Goal: Task Accomplishment & Management: Complete application form

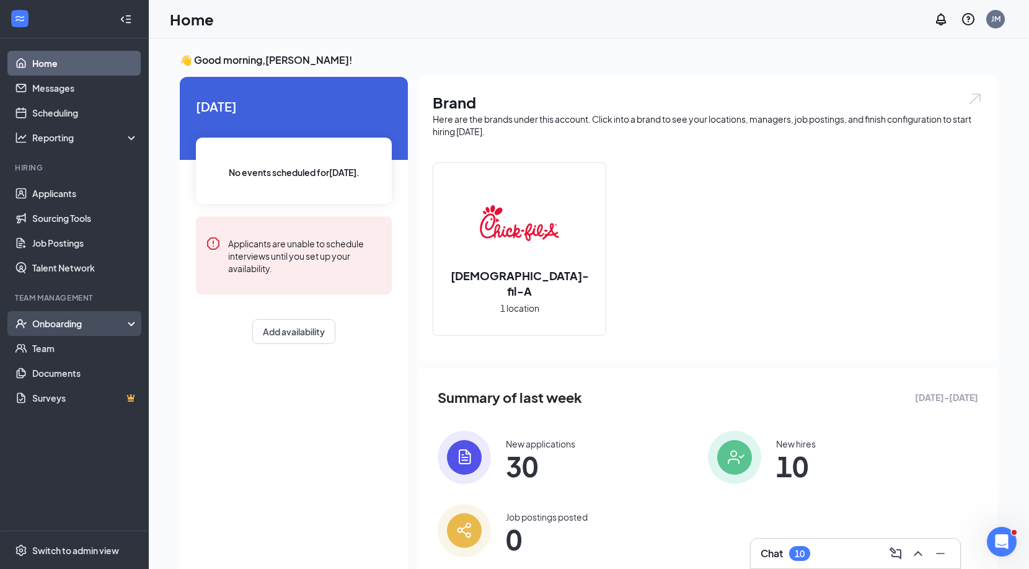
click at [94, 325] on div "Onboarding" at bounding box center [79, 323] width 95 height 12
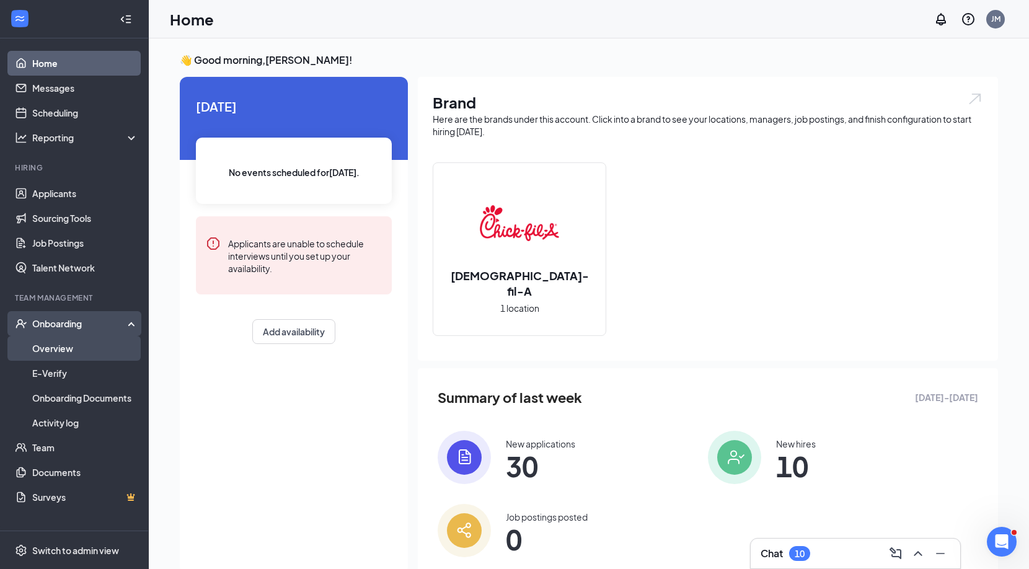
click at [67, 352] on link "Overview" at bounding box center [85, 348] width 106 height 25
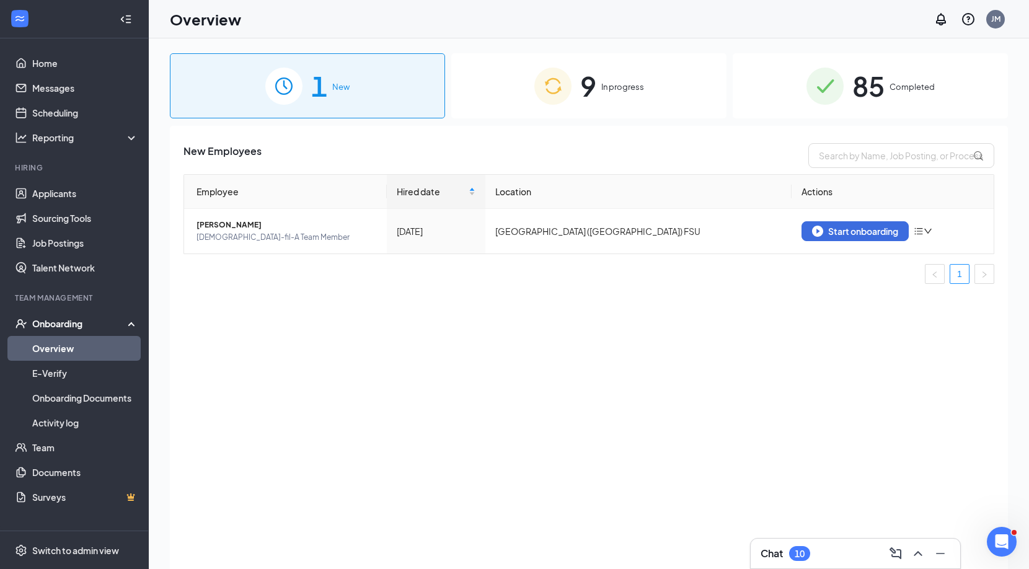
click at [591, 97] on span "9" at bounding box center [588, 85] width 16 height 43
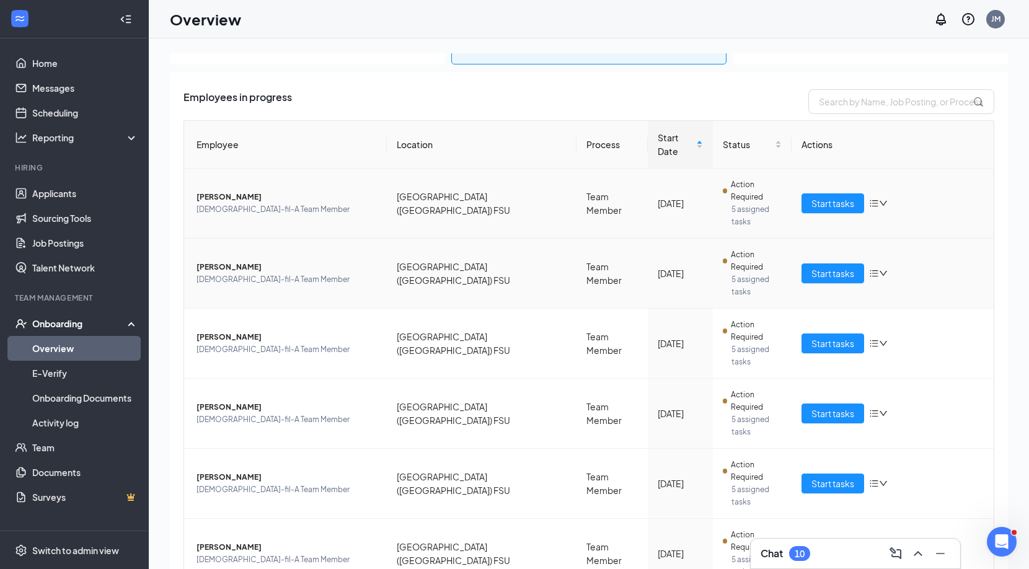
scroll to position [90, 0]
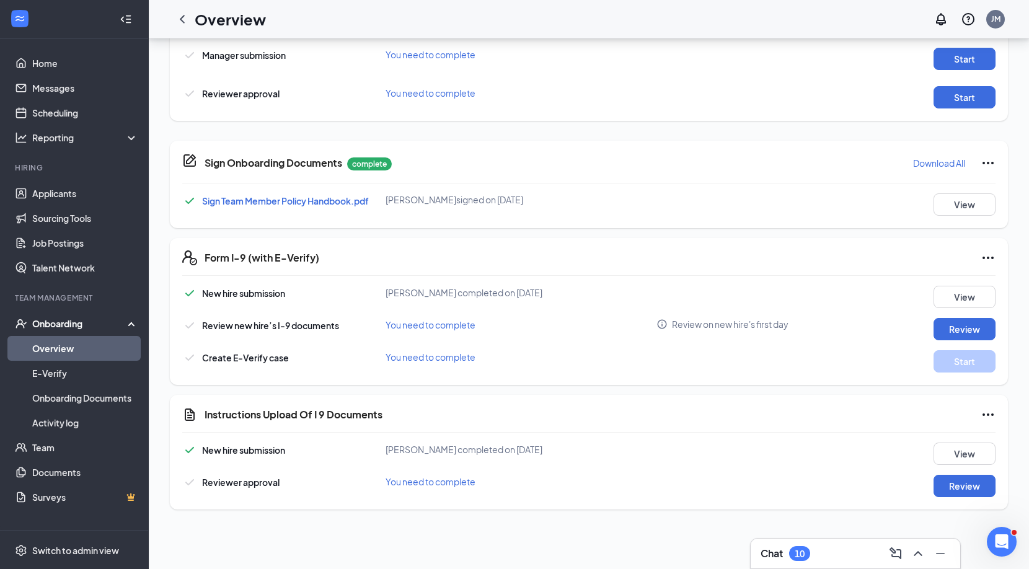
scroll to position [39, 0]
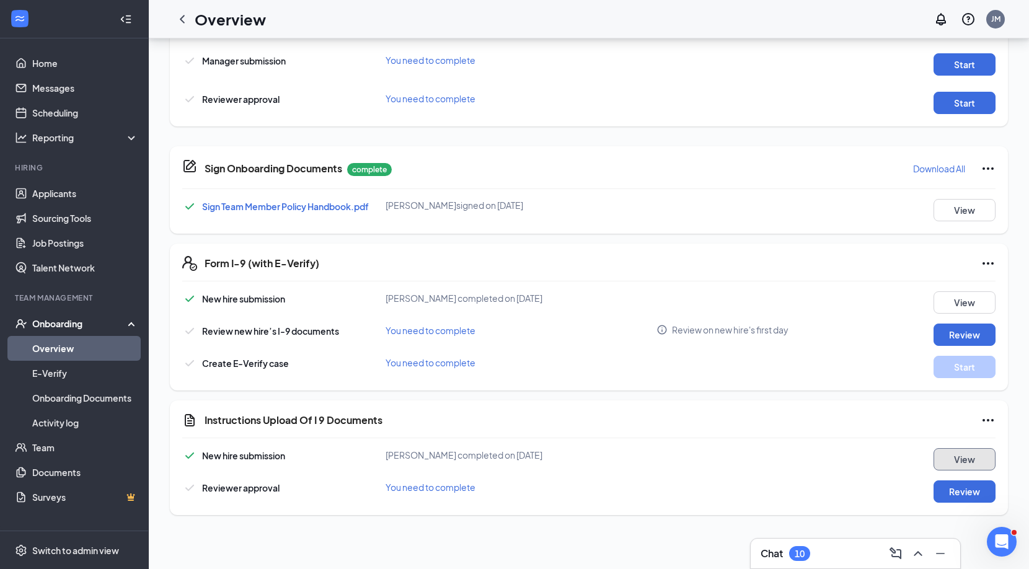
click at [955, 452] on button "View" at bounding box center [965, 459] width 62 height 22
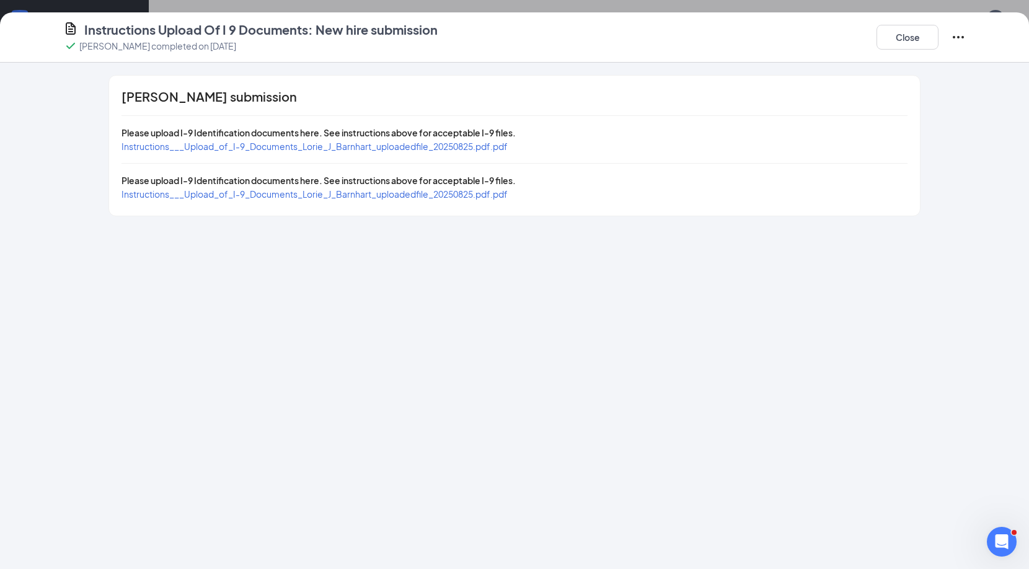
click at [476, 151] on div "Instructions___Upload_of_I-9_Documents_Lorie_J_Barnhart_uploadedfile_20250825.p…" at bounding box center [315, 146] width 386 height 14
click at [477, 145] on span "Instructions___Upload_of_I-9_Documents_Lorie_J_Barnhart_uploadedfile_20250825.p…" at bounding box center [315, 146] width 386 height 11
click at [910, 45] on button "Close" at bounding box center [908, 37] width 62 height 25
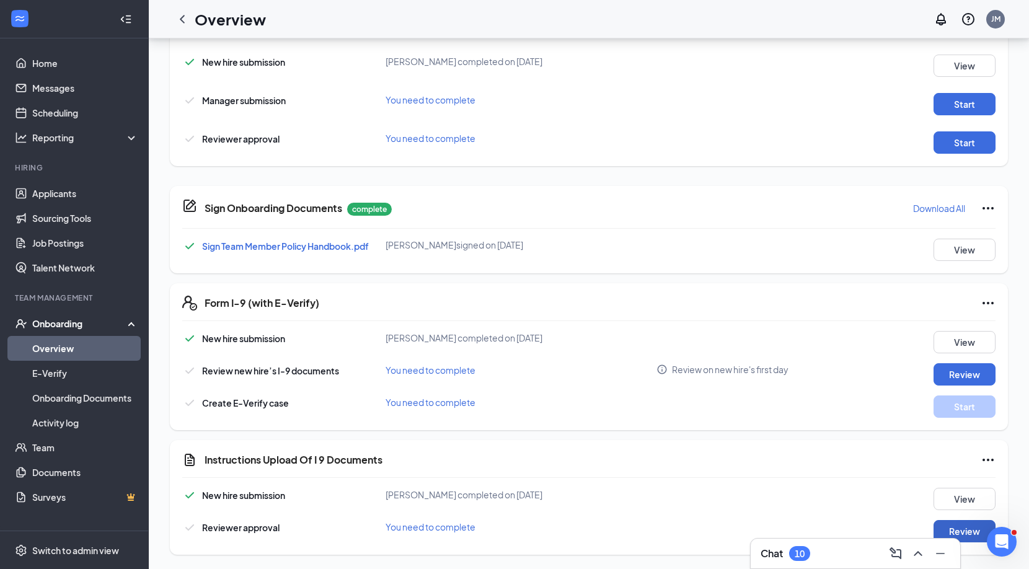
click at [963, 526] on button "Review" at bounding box center [965, 531] width 62 height 22
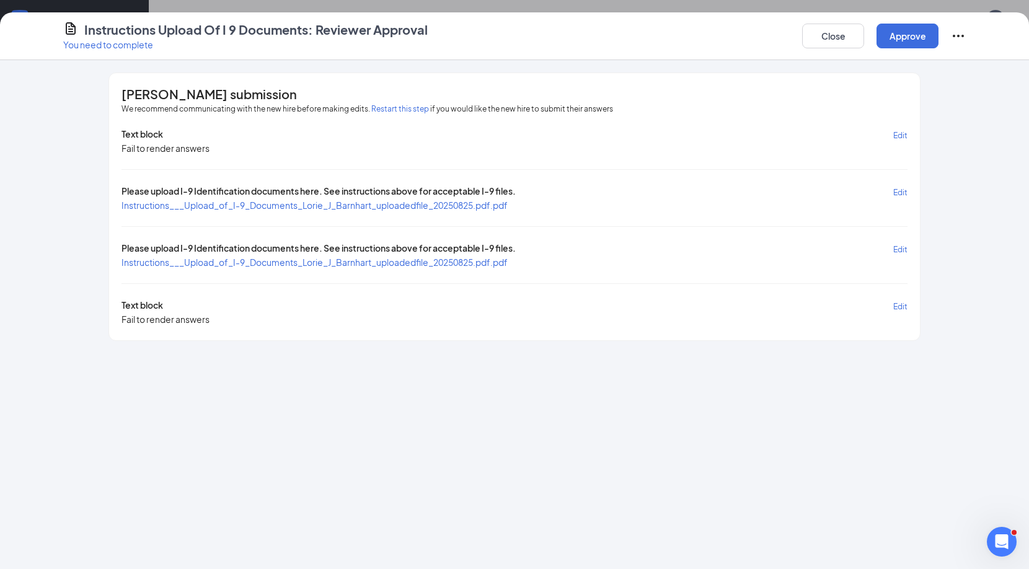
drag, startPoint x: 903, startPoint y: 245, endPoint x: 706, endPoint y: 237, distance: 197.3
click at [903, 245] on span "Edit" at bounding box center [900, 249] width 14 height 9
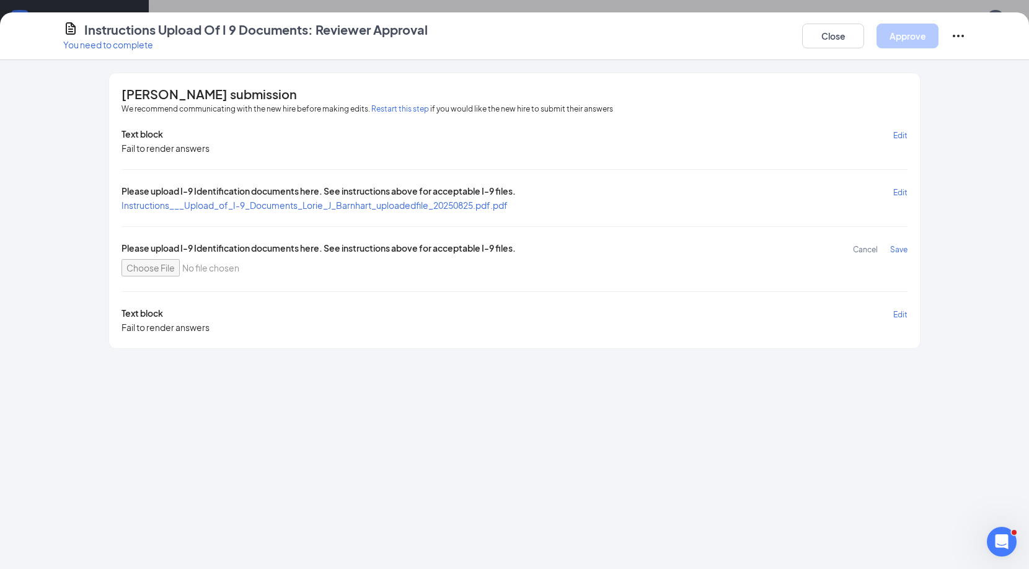
click at [861, 247] on span "Cancel" at bounding box center [865, 249] width 25 height 9
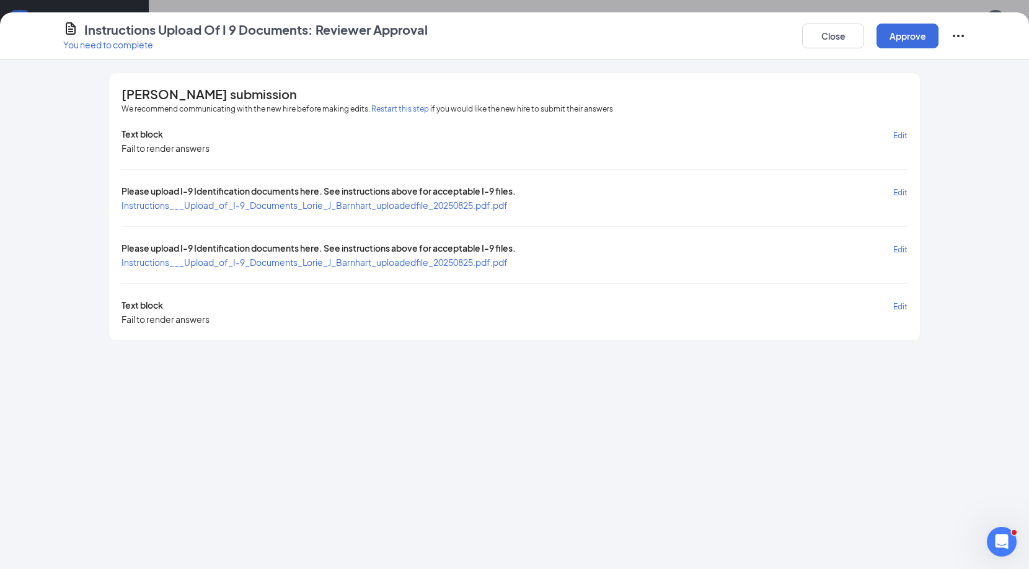
click at [502, 260] on span "Instructions___Upload_of_I-9_Documents_Lorie_J_Barnhart_uploadedfile_20250825.p…" at bounding box center [315, 262] width 386 height 11
click at [903, 190] on span "Edit" at bounding box center [900, 192] width 14 height 9
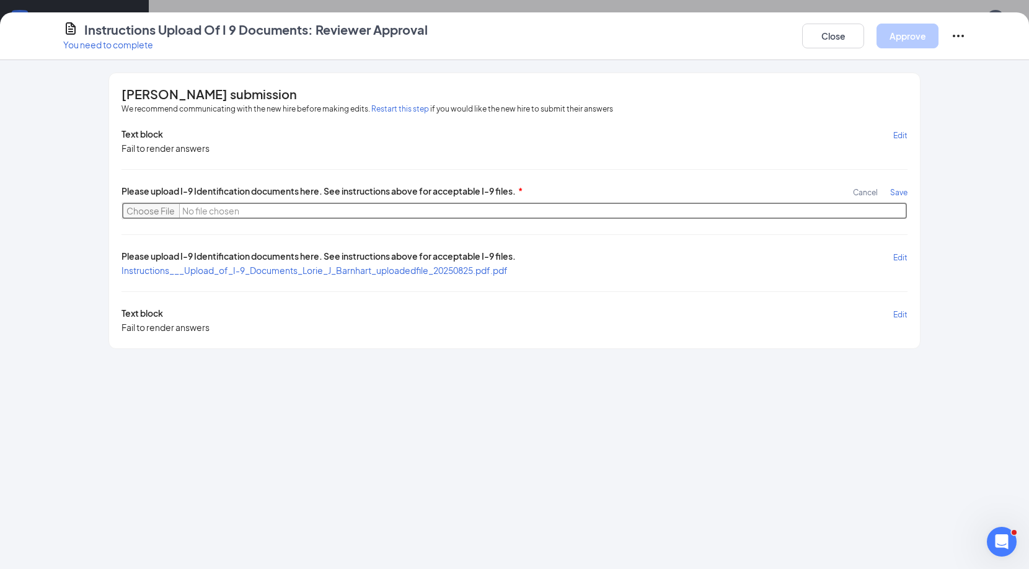
click at [162, 211] on input "file" at bounding box center [515, 210] width 786 height 17
type input "C:\fakepath\5296208044283260681.jpg"
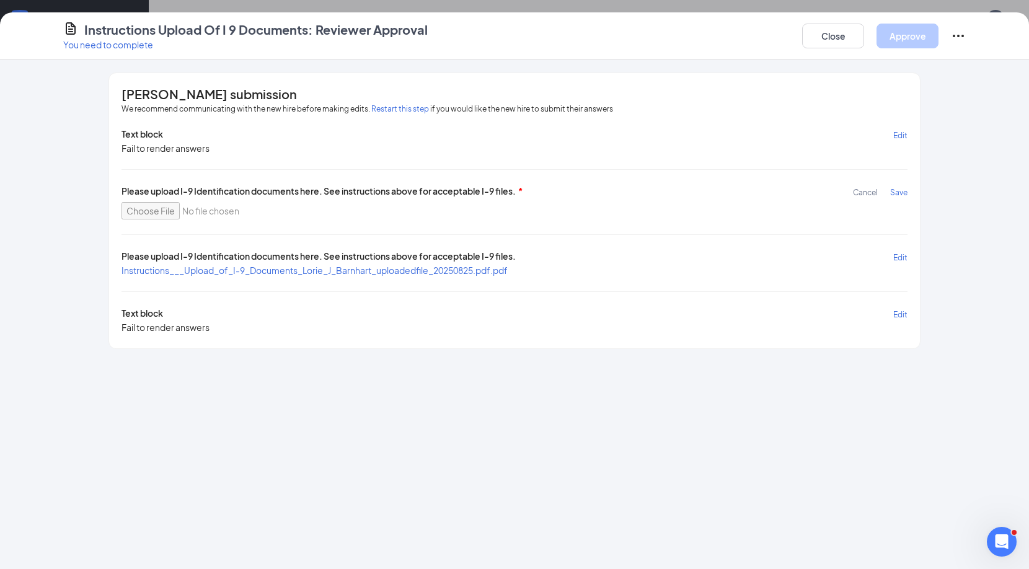
click at [894, 190] on span "Save" at bounding box center [898, 192] width 17 height 9
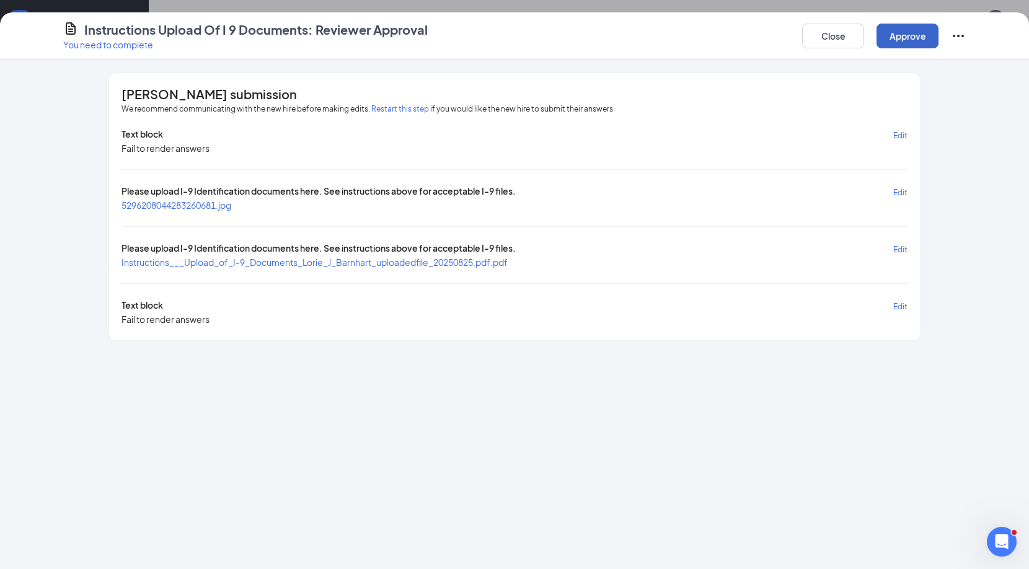
click at [903, 35] on button "Approve" at bounding box center [908, 36] width 62 height 25
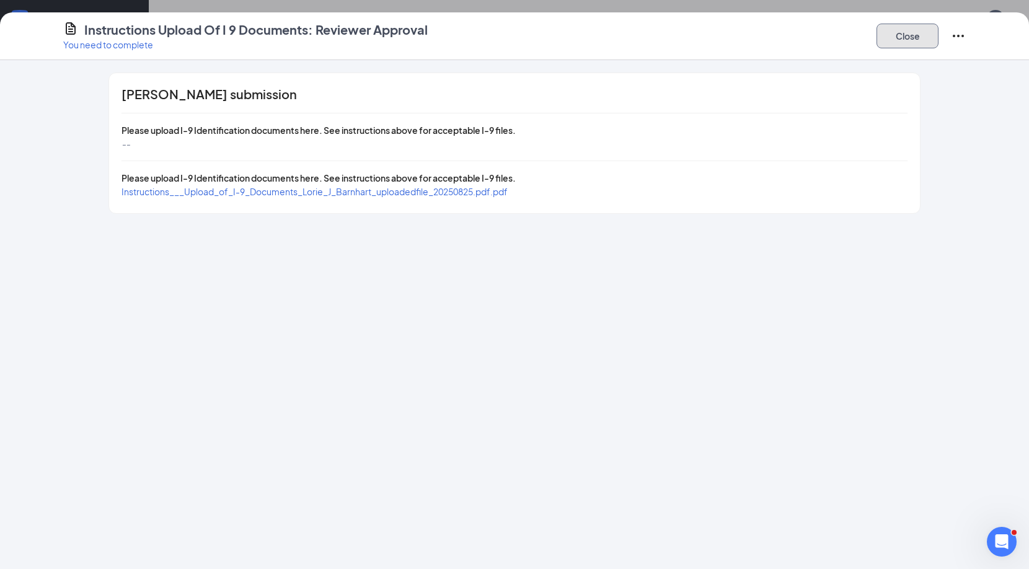
click at [895, 40] on button "Close" at bounding box center [908, 36] width 62 height 25
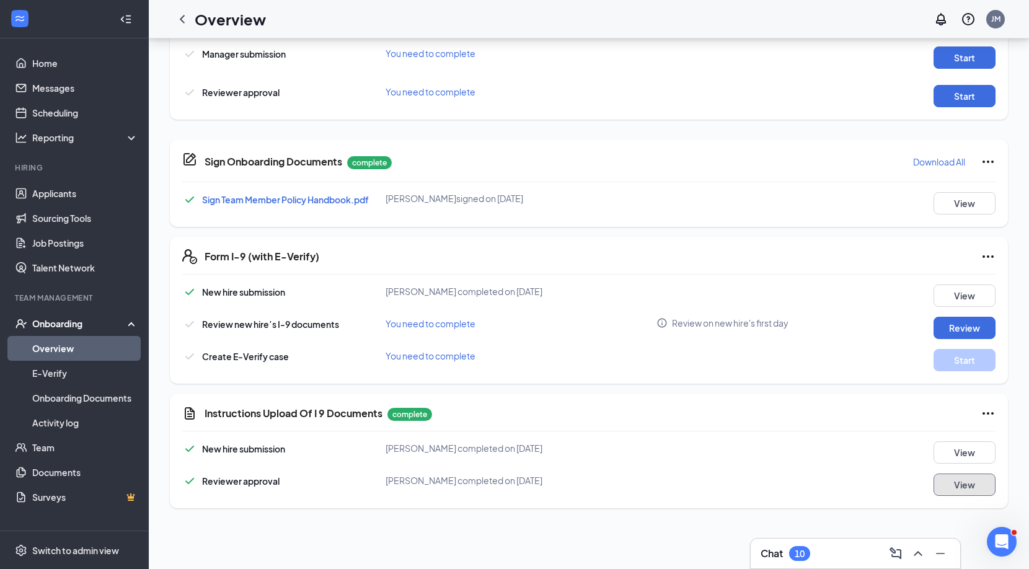
scroll to position [130, 0]
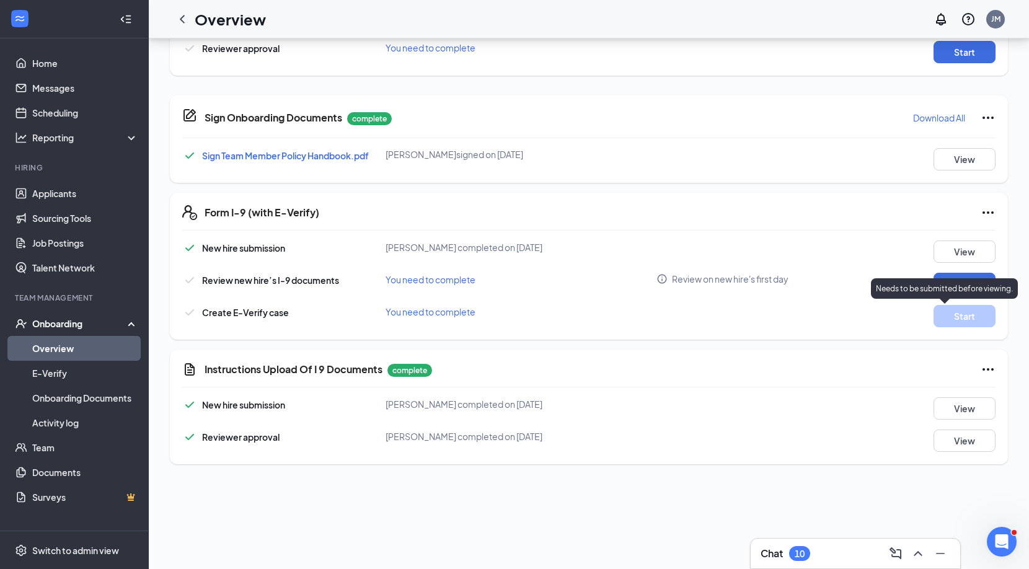
click at [971, 280] on div "Needs to be submitted before viewing." at bounding box center [944, 288] width 147 height 20
click at [977, 275] on button "Review" at bounding box center [965, 284] width 62 height 22
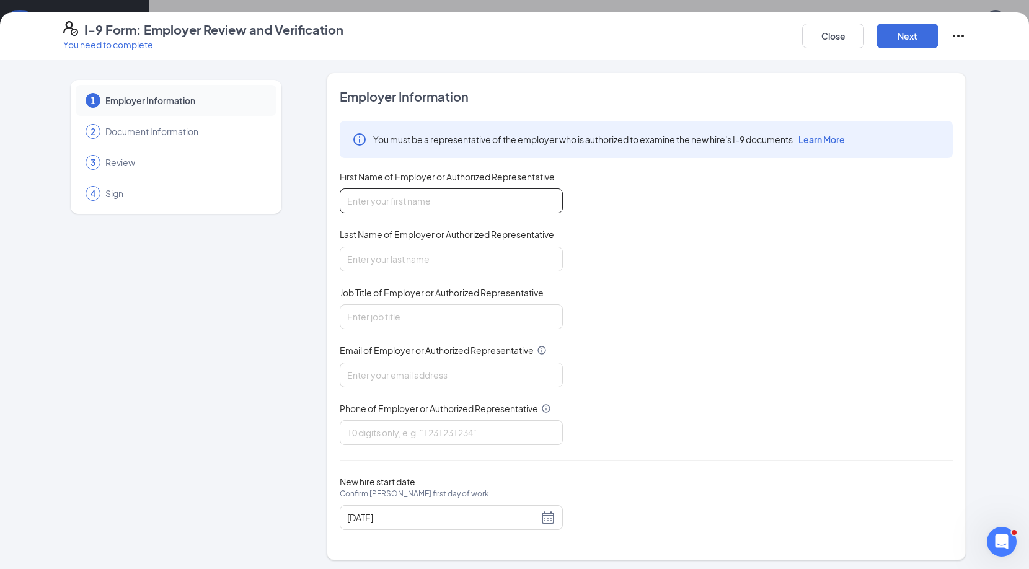
click at [549, 208] on input "First Name of Employer or Authorized Representative" at bounding box center [451, 200] width 223 height 25
type input "[PERSON_NAME]"
type input "d"
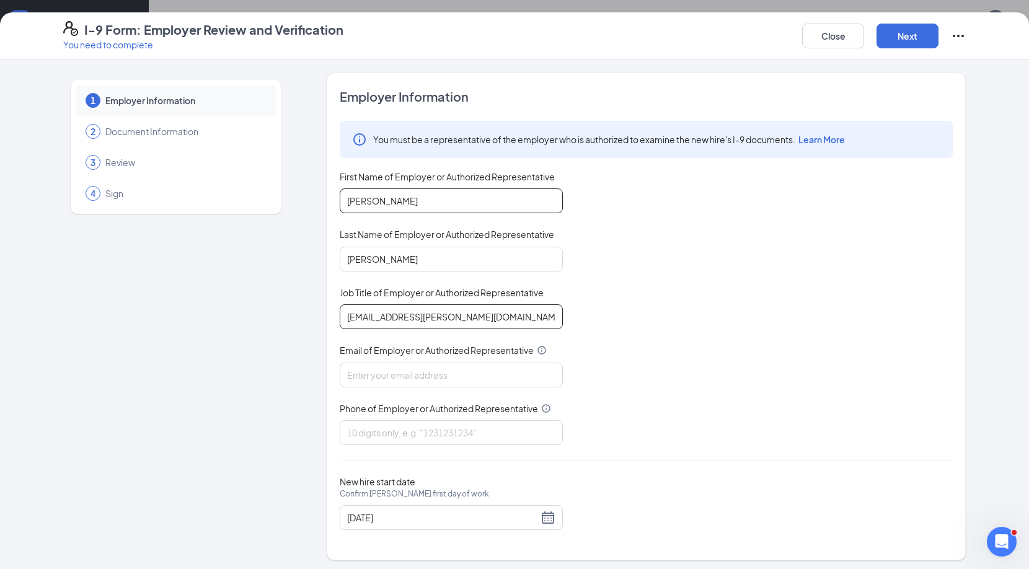
type input "[EMAIL_ADDRESS][PERSON_NAME][DOMAIN_NAME]"
type input "Operator"
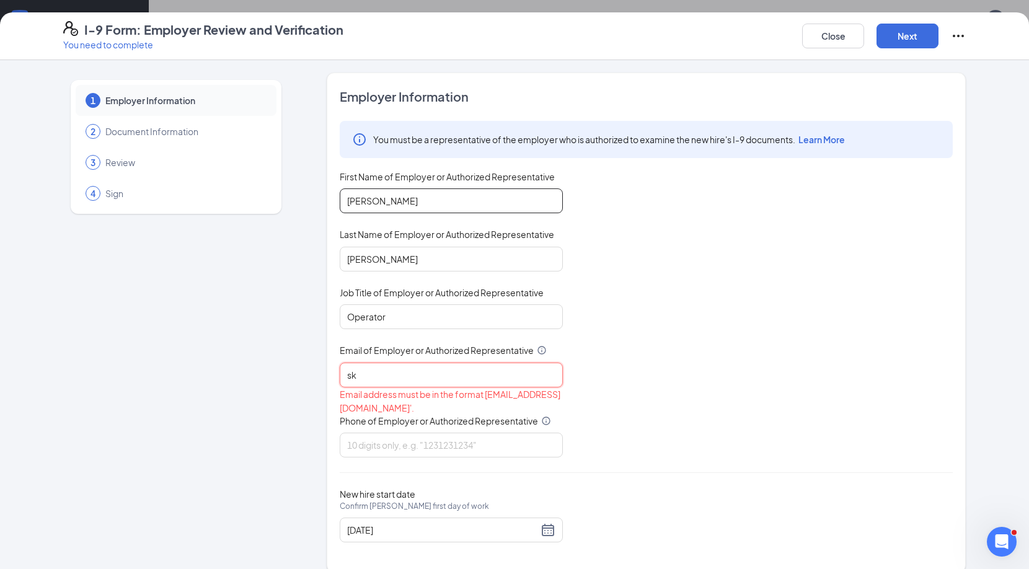
type input "[EMAIL_ADDRESS][PERSON_NAME][DOMAIN_NAME]"
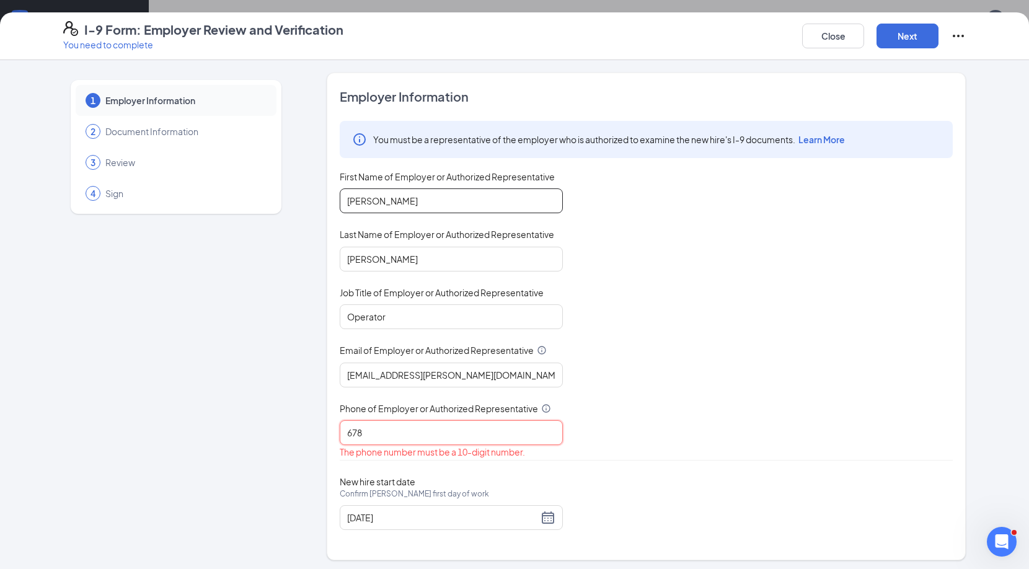
type input "6785886801"
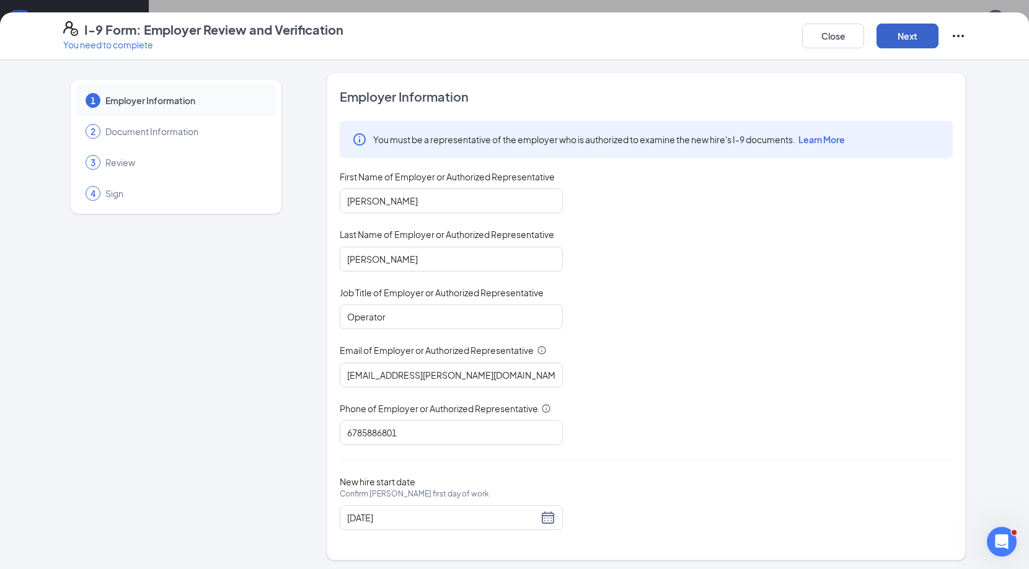
click at [929, 32] on button "Next" at bounding box center [908, 36] width 62 height 25
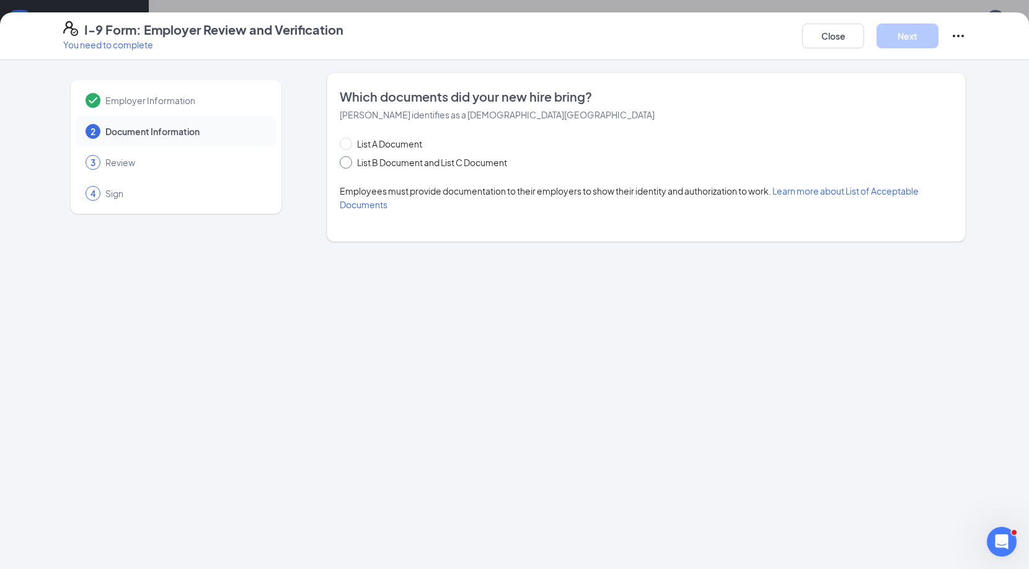
click at [459, 167] on span "List B Document and List C Document" at bounding box center [432, 163] width 160 height 14
click at [348, 165] on input "List B Document and List C Document" at bounding box center [344, 160] width 9 height 9
radio input "true"
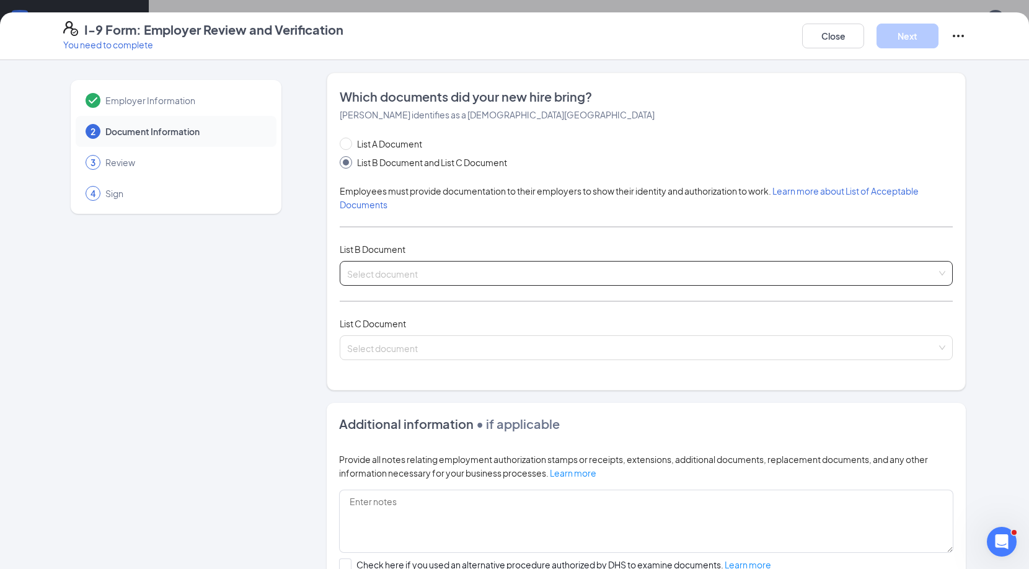
click at [415, 277] on input "search" at bounding box center [642, 271] width 590 height 19
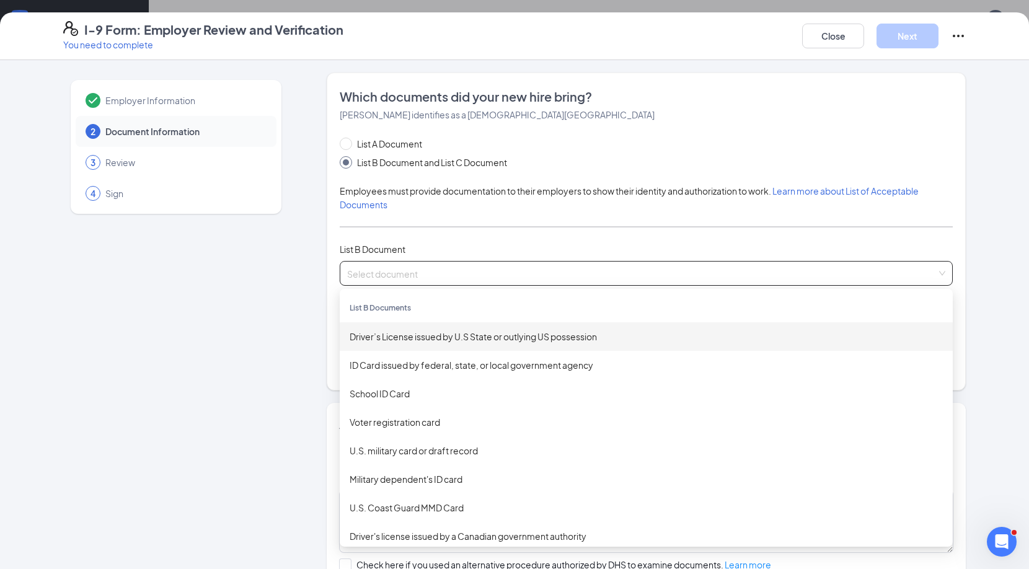
click at [528, 339] on div "Driver’s License issued by U.S State or outlying US possession" at bounding box center [646, 337] width 593 height 14
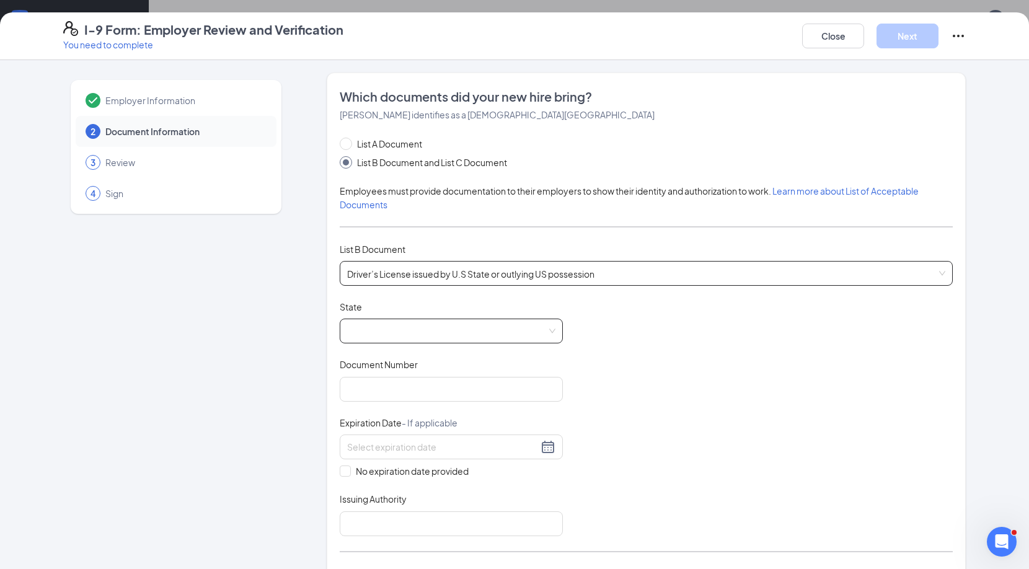
click at [384, 333] on span at bounding box center [451, 331] width 208 height 24
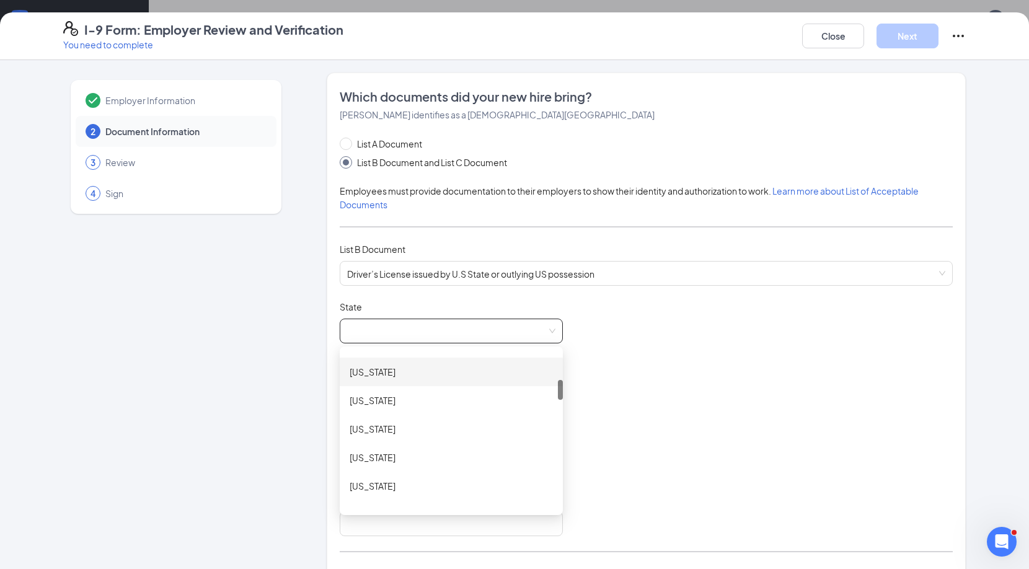
scroll to position [229, 0]
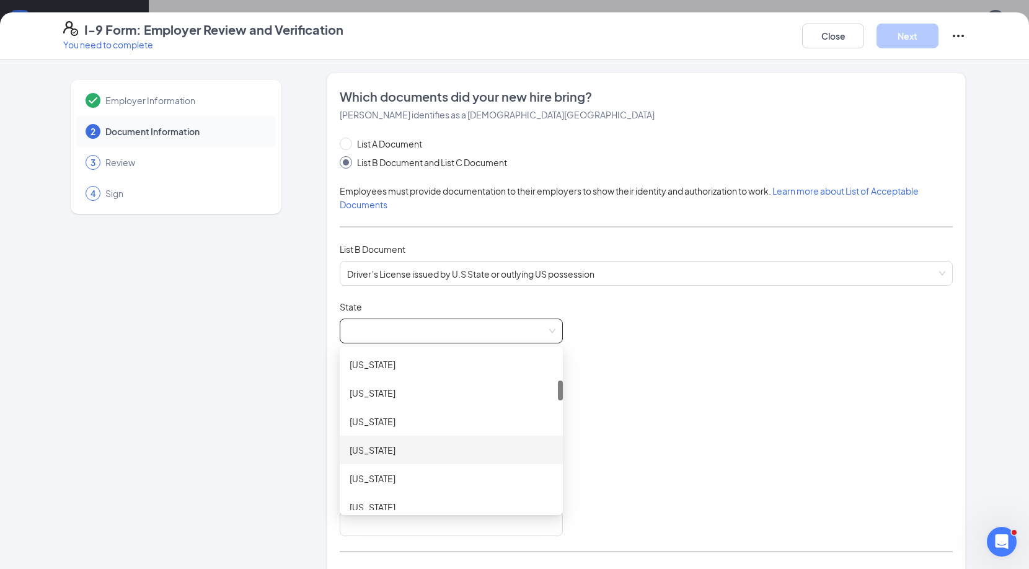
click at [381, 445] on div "[US_STATE]" at bounding box center [451, 450] width 203 height 14
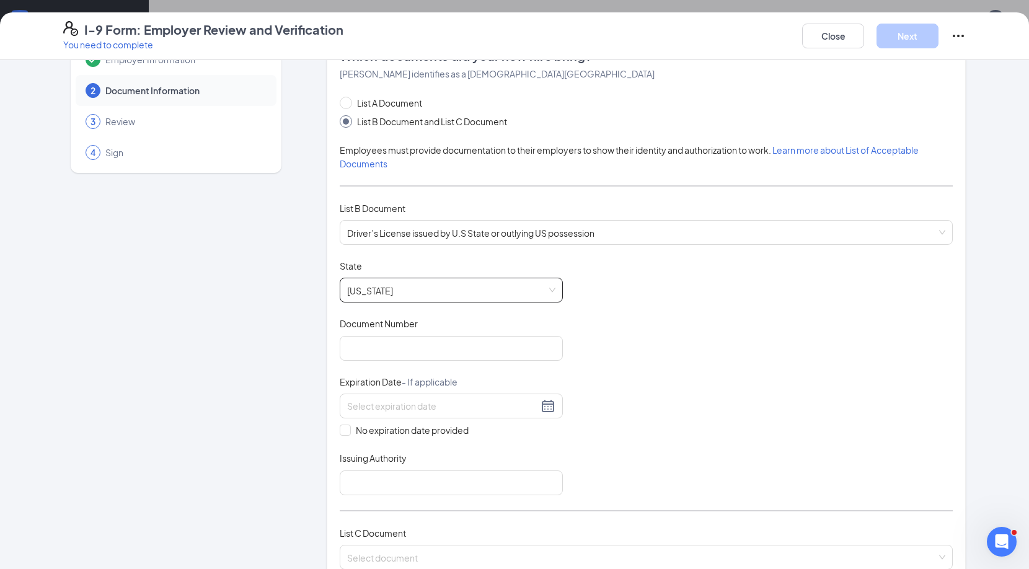
scroll to position [48, 0]
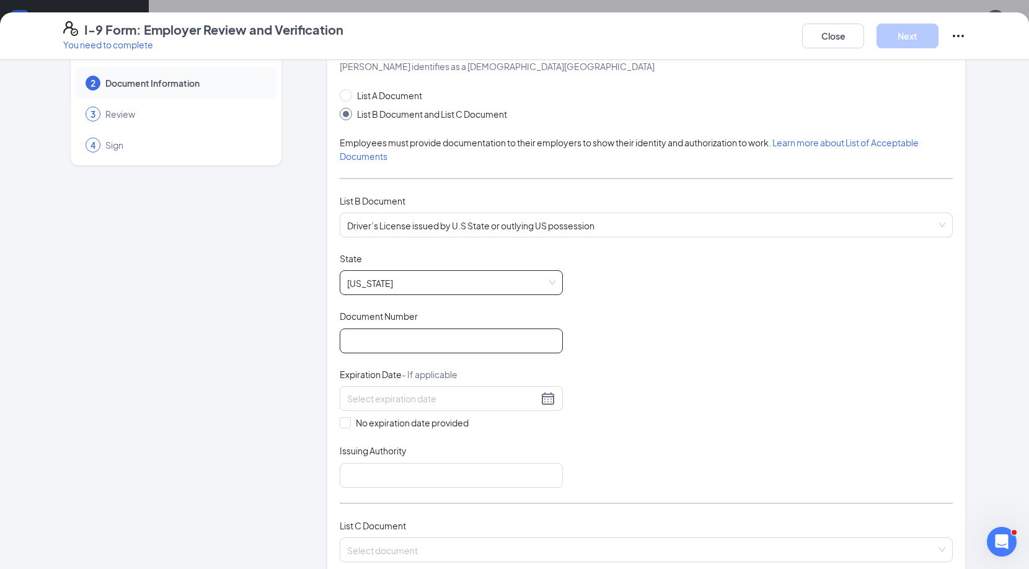
click at [441, 341] on input "Document Number" at bounding box center [451, 341] width 223 height 25
type input "050796697"
click at [544, 402] on div at bounding box center [451, 398] width 208 height 15
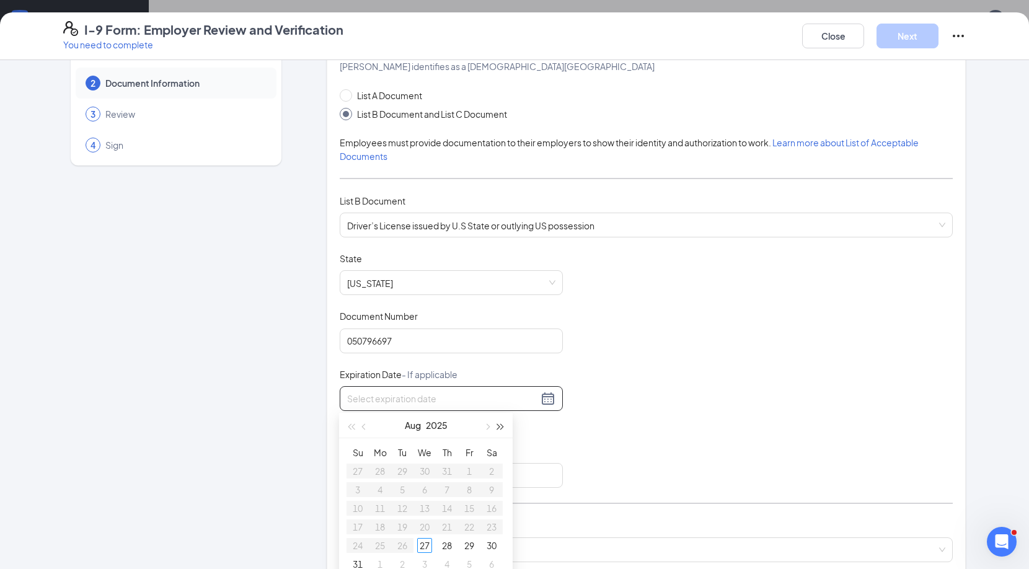
click at [498, 422] on button "button" at bounding box center [501, 425] width 14 height 25
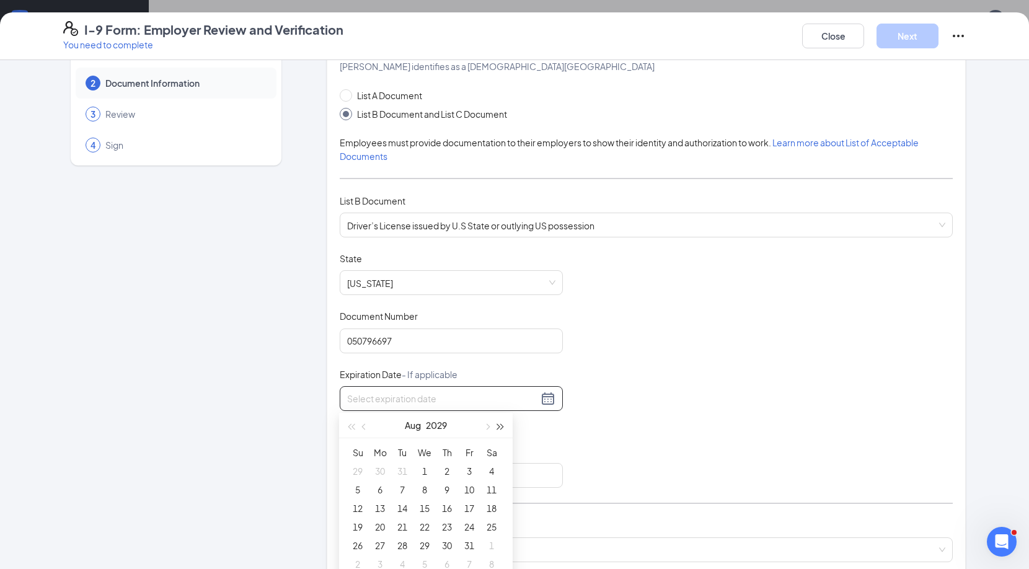
click at [498, 422] on button "button" at bounding box center [501, 425] width 14 height 25
click at [366, 427] on span "button" at bounding box center [365, 426] width 6 height 6
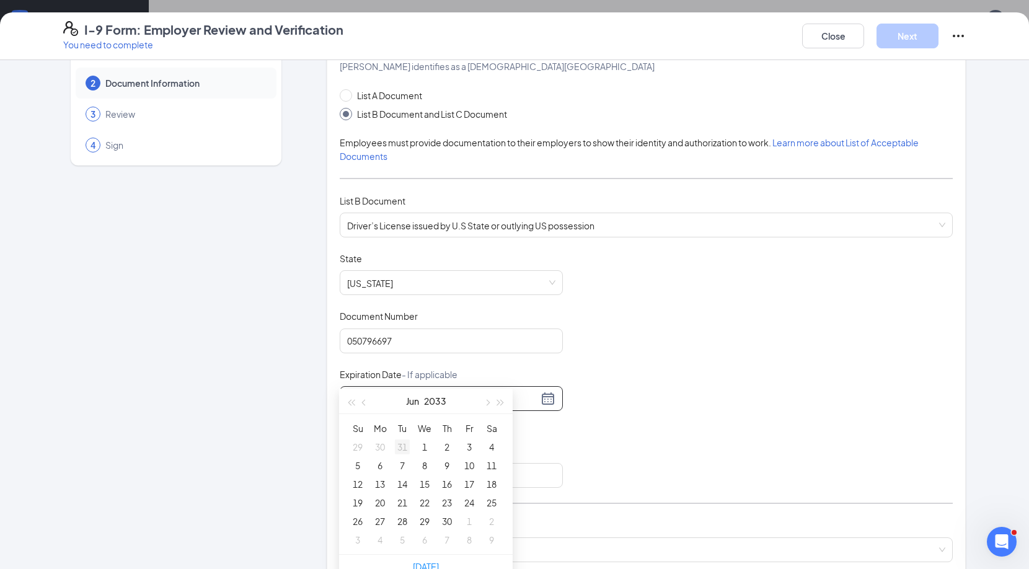
scroll to position [616, 0]
type input "[DATE]"
click at [379, 479] on div "13" at bounding box center [380, 481] width 15 height 15
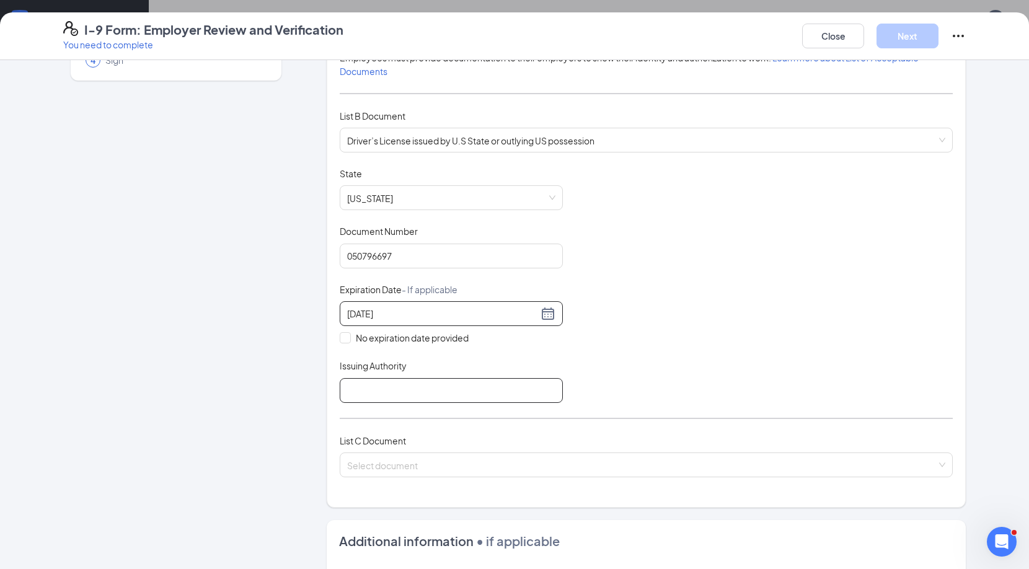
scroll to position [130, 0]
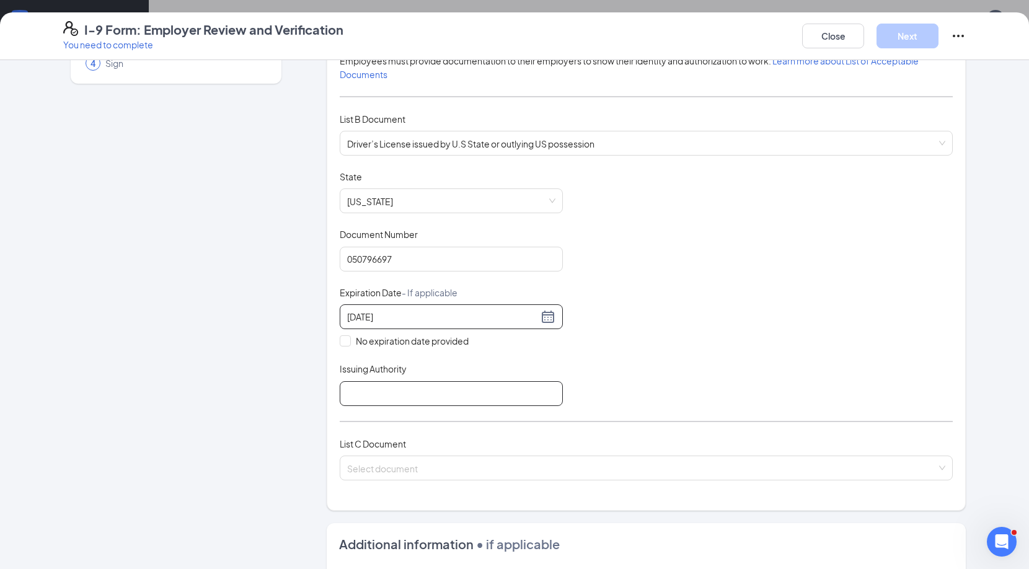
click at [449, 396] on input "Issuing Authority" at bounding box center [451, 393] width 223 height 25
type input "[US_STATE] Department of Driver Services"
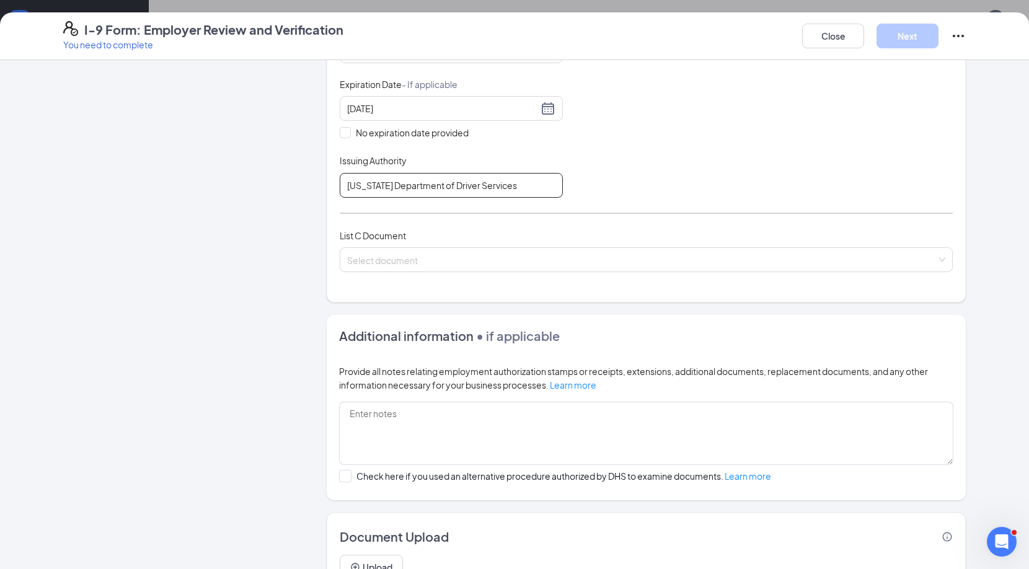
scroll to position [348, 0]
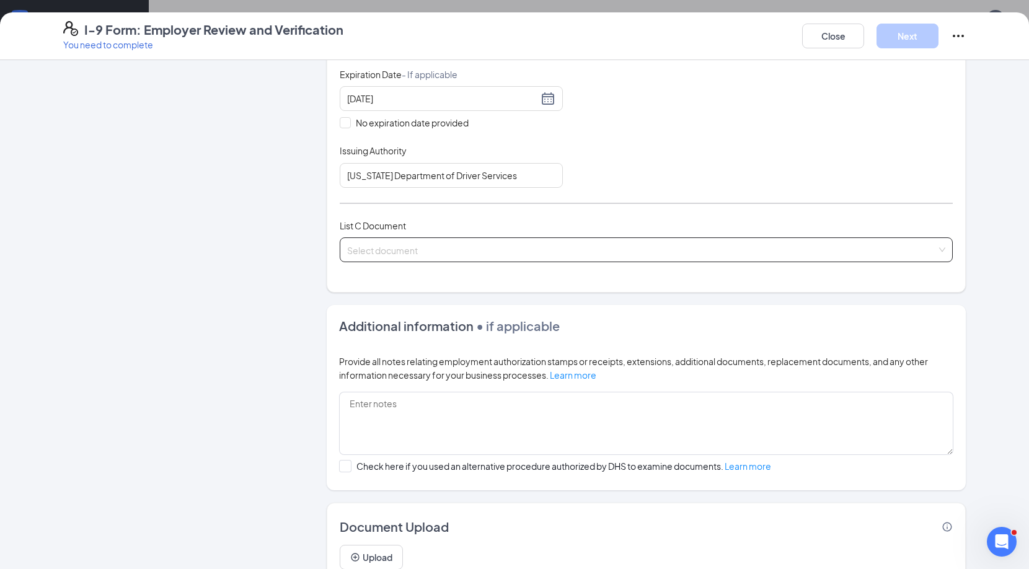
click at [427, 243] on input "search" at bounding box center [642, 247] width 590 height 19
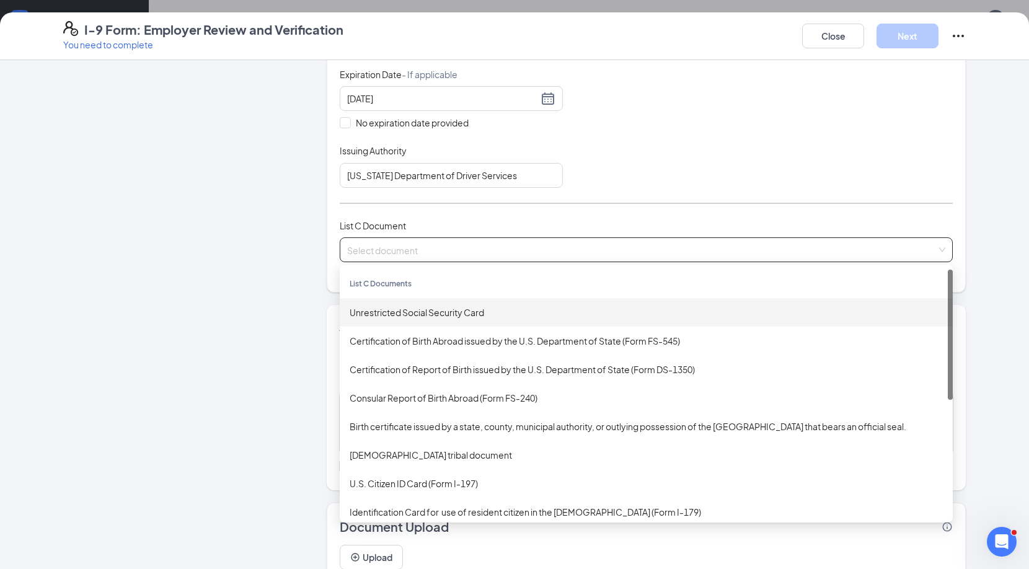
click at [433, 308] on div "Unrestricted Social Security Card" at bounding box center [646, 313] width 593 height 14
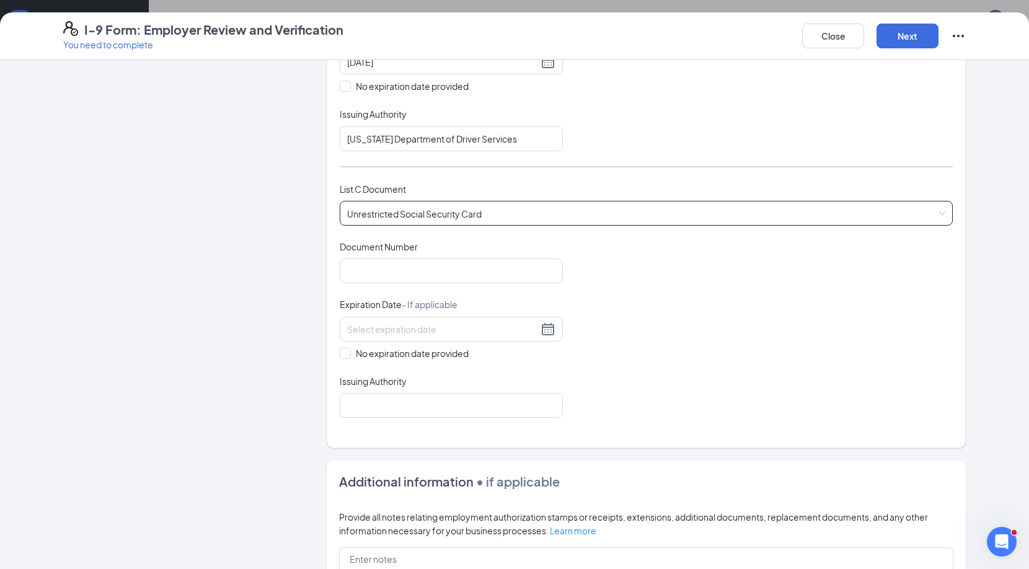
scroll to position [397, 0]
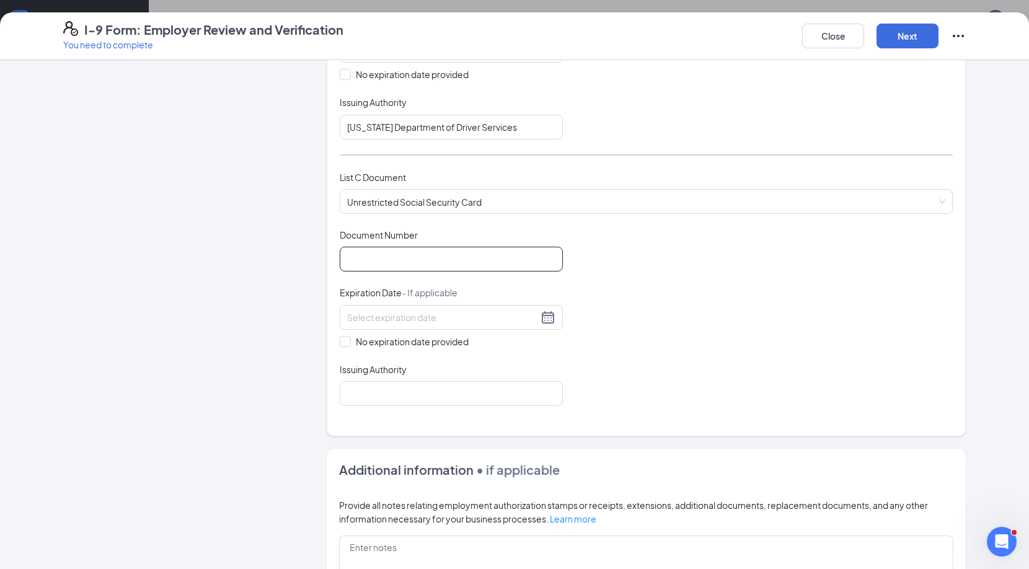
click at [422, 255] on input "Document Number" at bounding box center [451, 259] width 223 height 25
type input "036360116"
click at [365, 335] on span "No expiration date provided" at bounding box center [412, 342] width 123 height 14
click at [348, 336] on input "No expiration date provided" at bounding box center [344, 340] width 9 height 9
checkbox input "true"
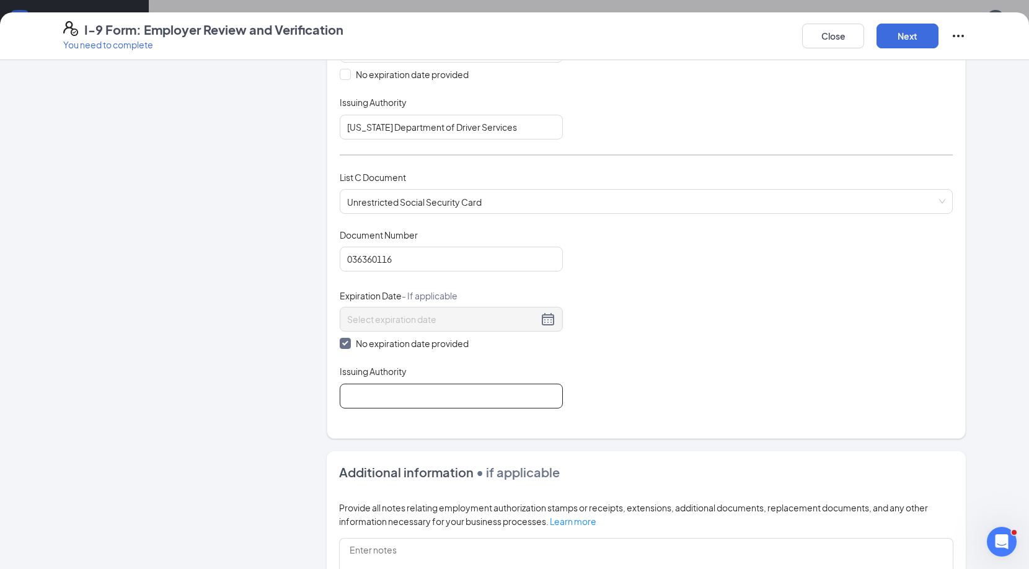
click at [383, 384] on input "Issuing Authority" at bounding box center [451, 396] width 223 height 25
type input "Social Security Administration"
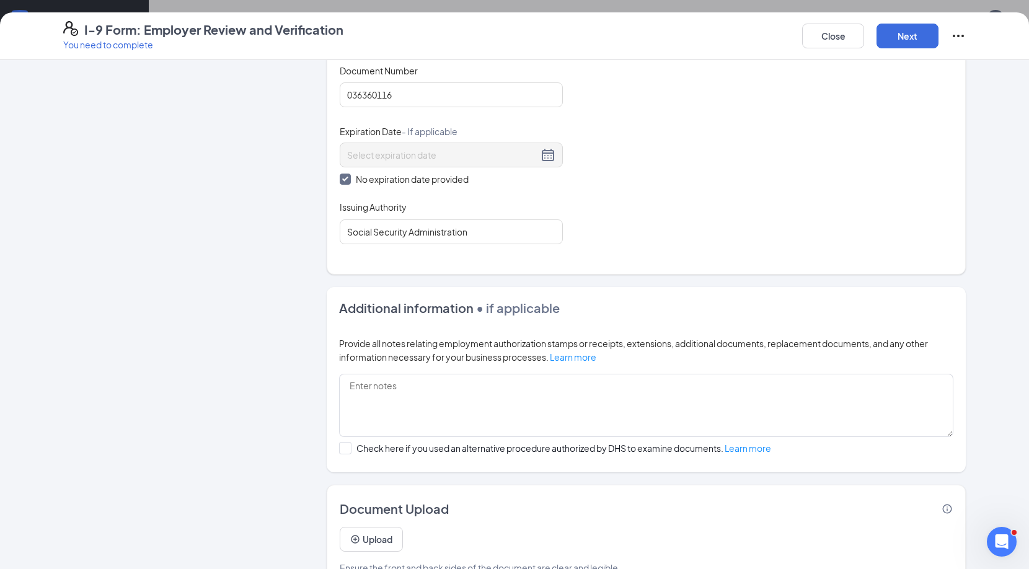
scroll to position [591, 0]
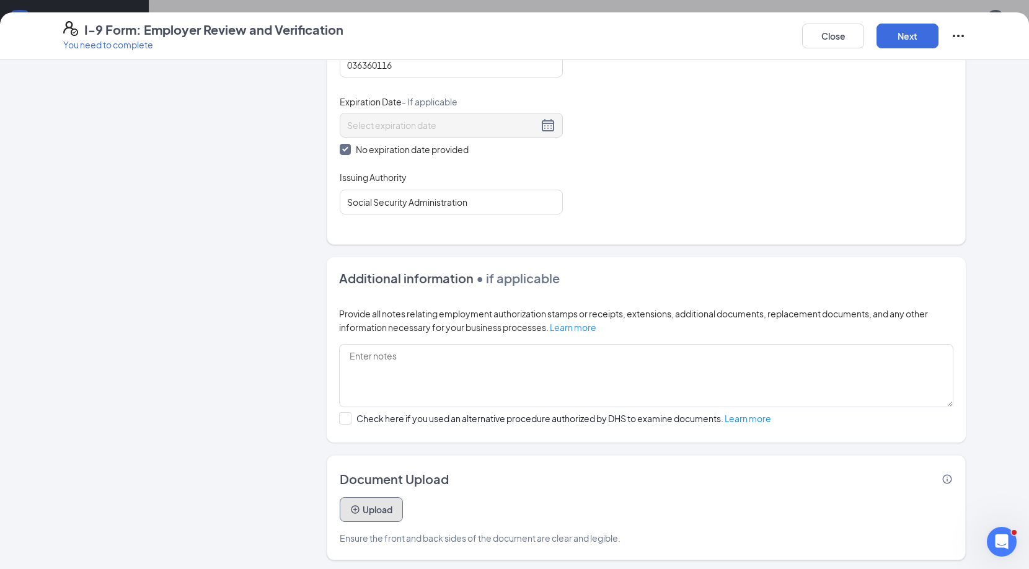
click at [363, 505] on button "Upload" at bounding box center [371, 509] width 63 height 25
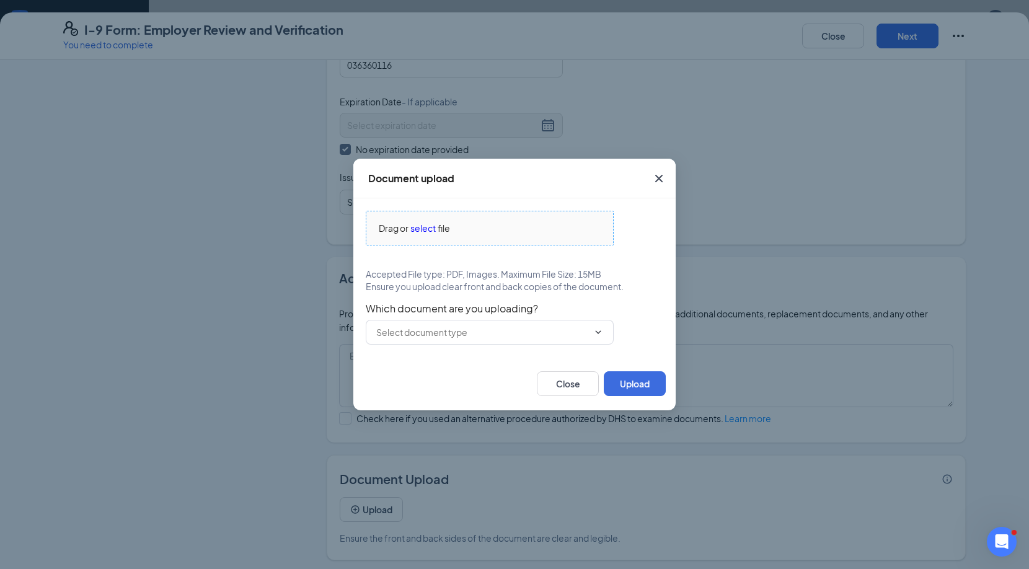
click at [412, 237] on span "Drag or select file" at bounding box center [489, 227] width 247 height 33
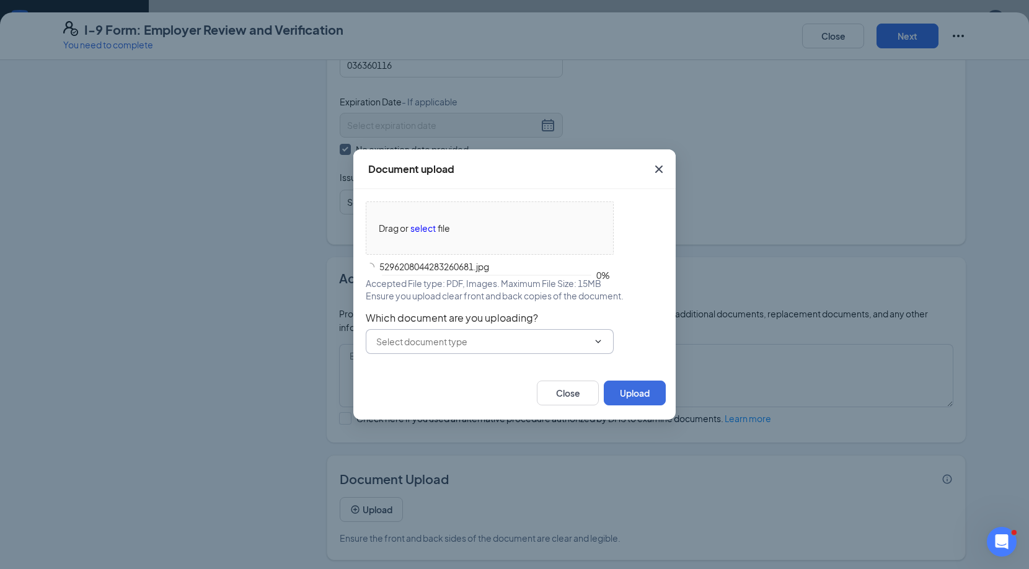
click at [462, 341] on input "text" at bounding box center [482, 342] width 212 height 14
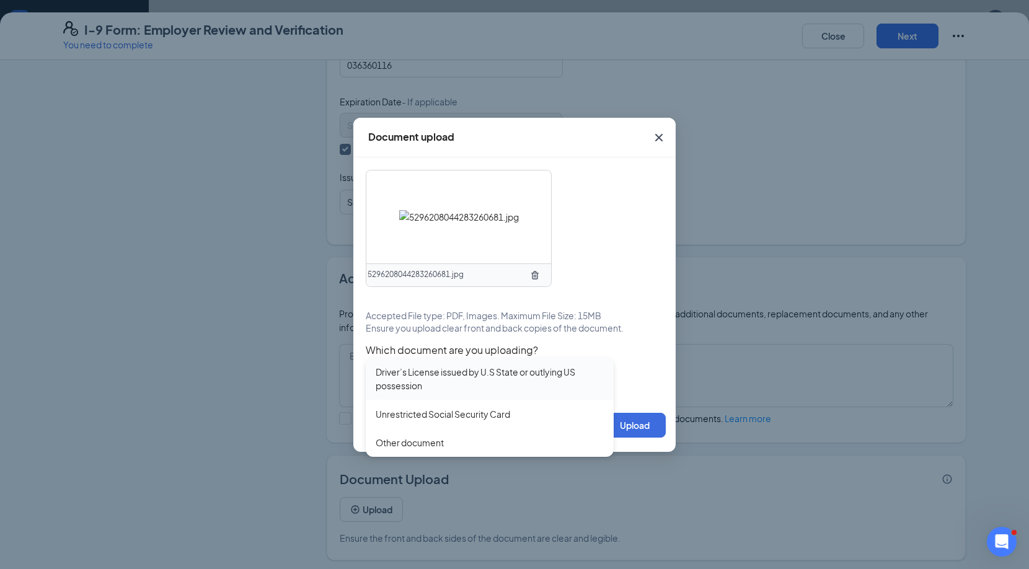
click at [463, 378] on div "Driver’s License issued by U.S State or outlying US possession" at bounding box center [490, 378] width 228 height 27
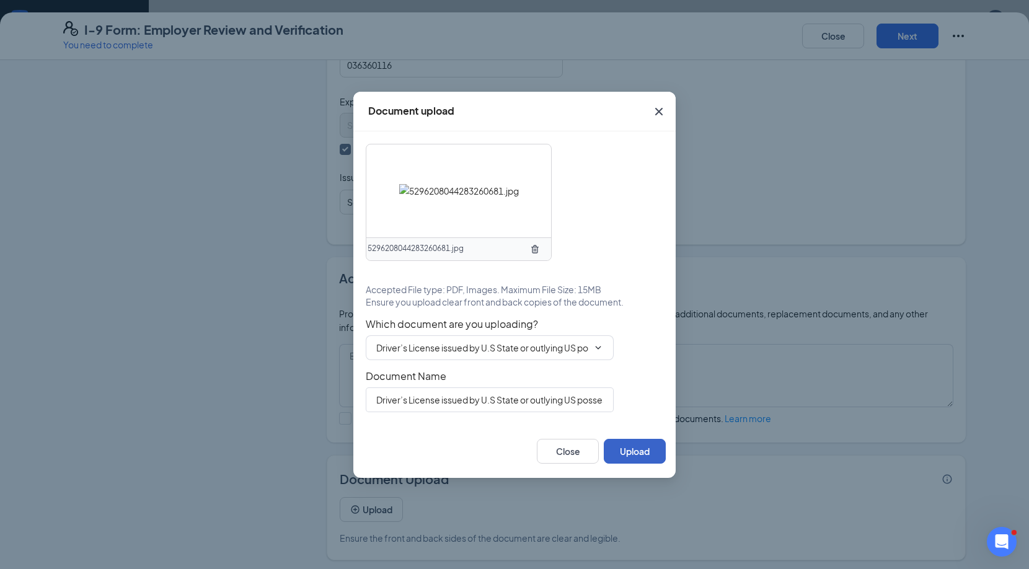
click at [618, 441] on button "Upload" at bounding box center [635, 451] width 62 height 25
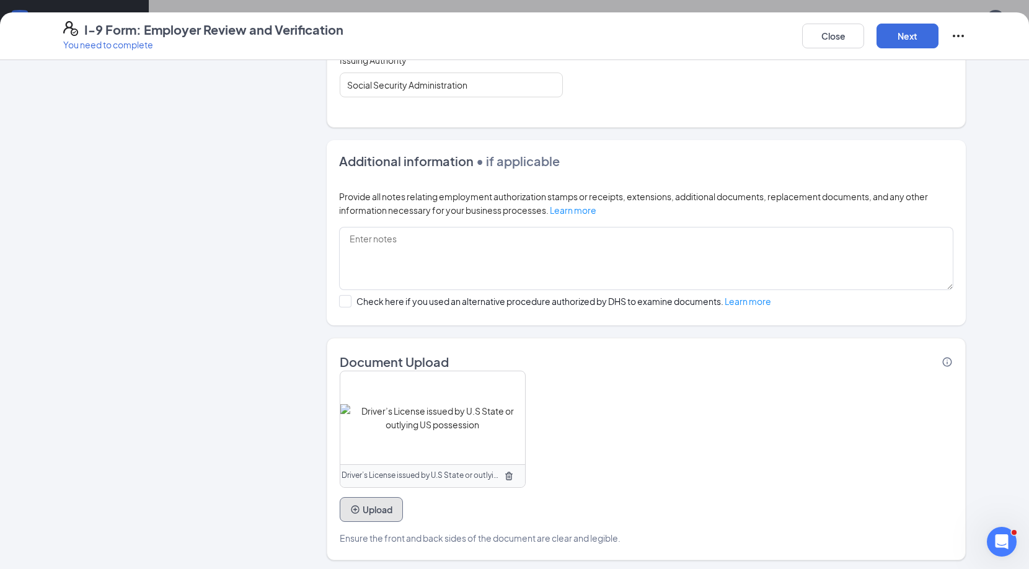
scroll to position [704, 0]
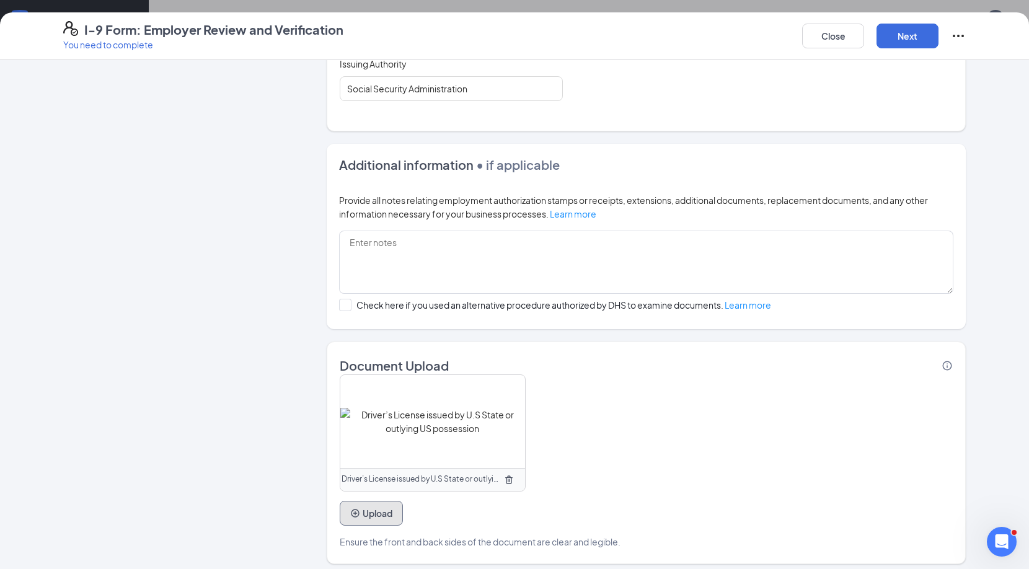
click at [373, 514] on button "Upload" at bounding box center [371, 513] width 63 height 25
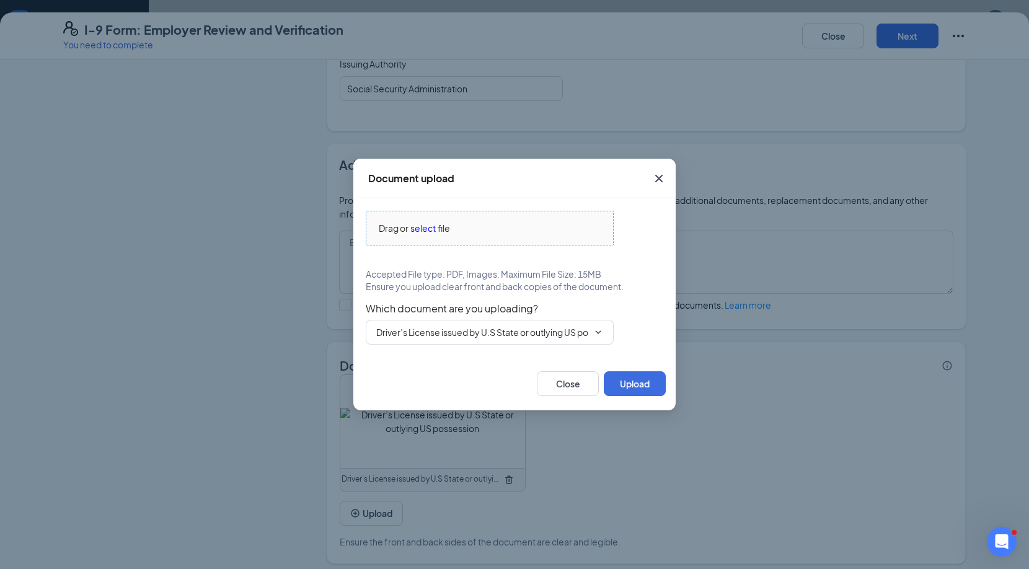
click at [447, 232] on span "file" at bounding box center [444, 228] width 12 height 14
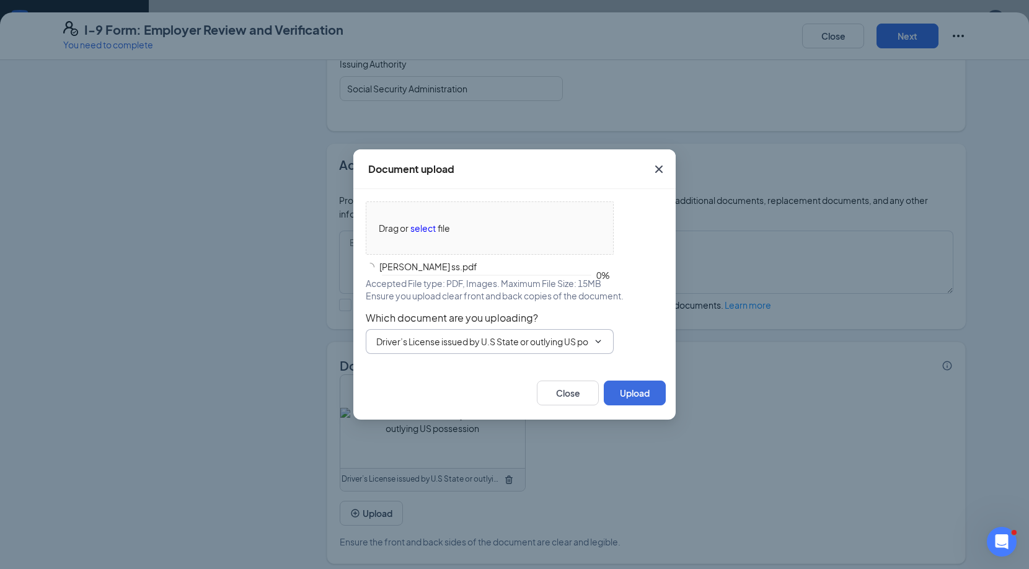
click at [499, 347] on input "Driver’s License issued by U.S State or outlying US possession" at bounding box center [482, 342] width 212 height 14
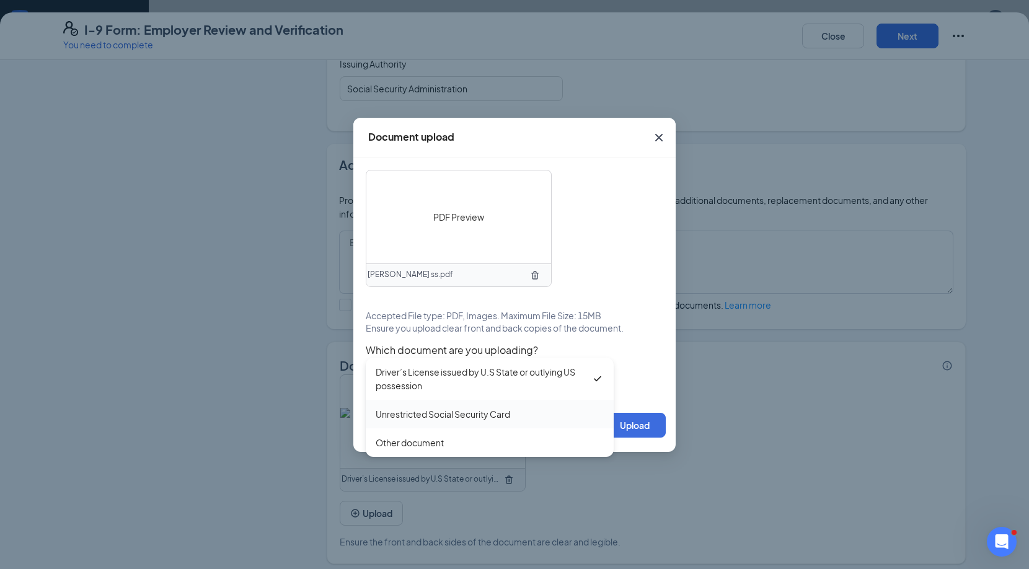
click at [473, 414] on div "Unrestricted Social Security Card" at bounding box center [443, 414] width 135 height 14
type input "Unrestricted Social Security Card"
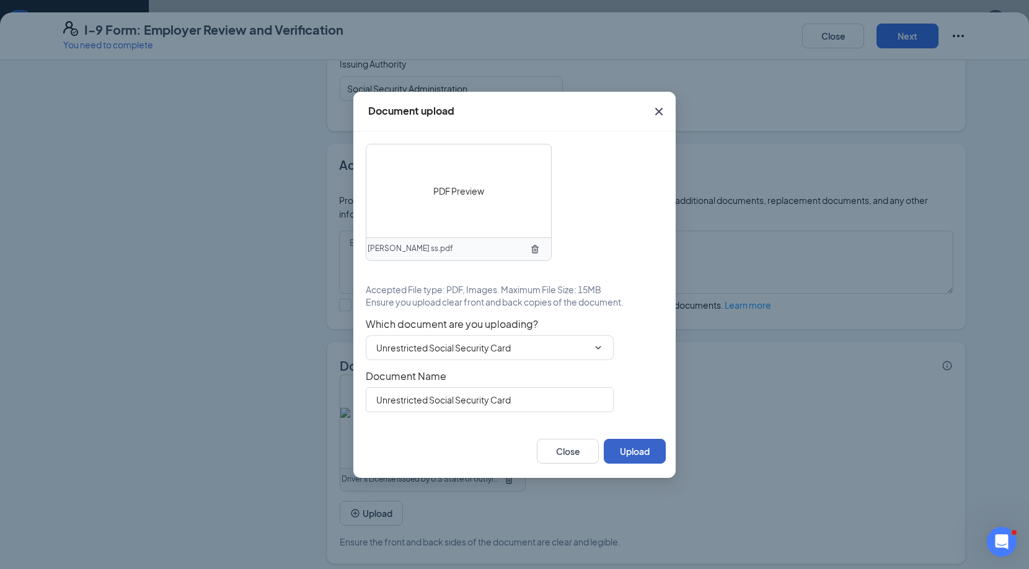
click at [634, 445] on button "Upload" at bounding box center [635, 451] width 62 height 25
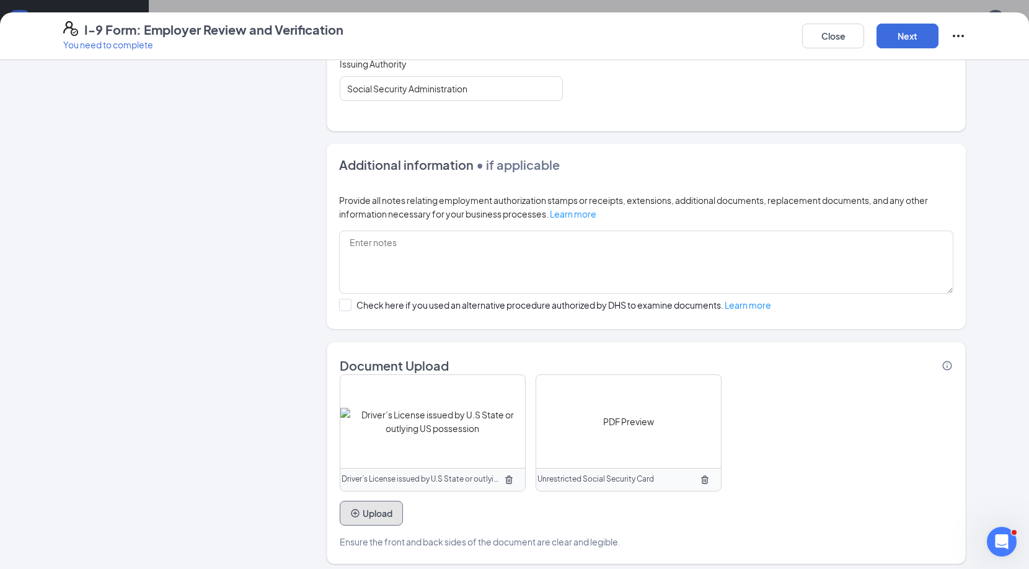
scroll to position [708, 0]
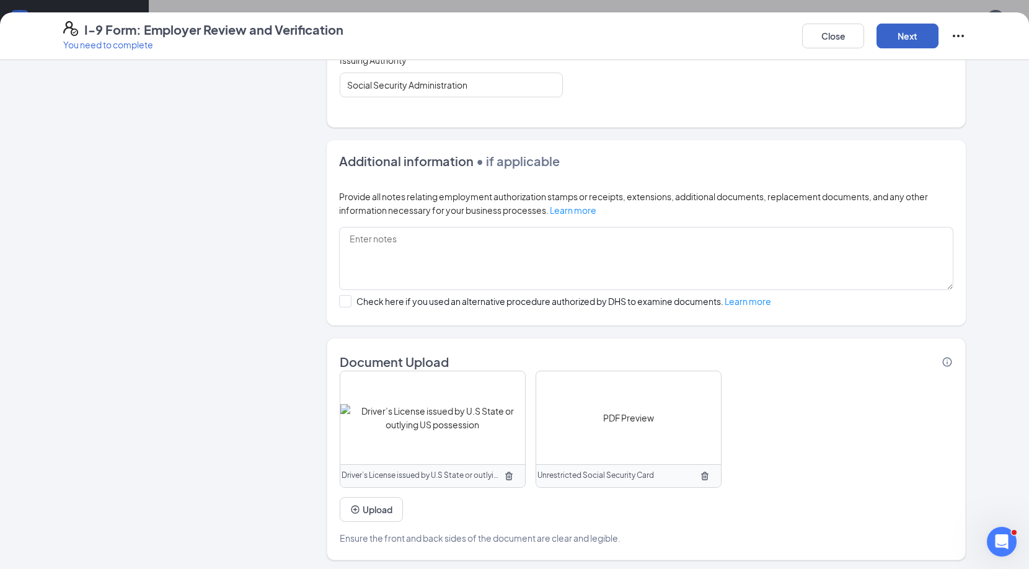
click at [903, 29] on button "Next" at bounding box center [908, 36] width 62 height 25
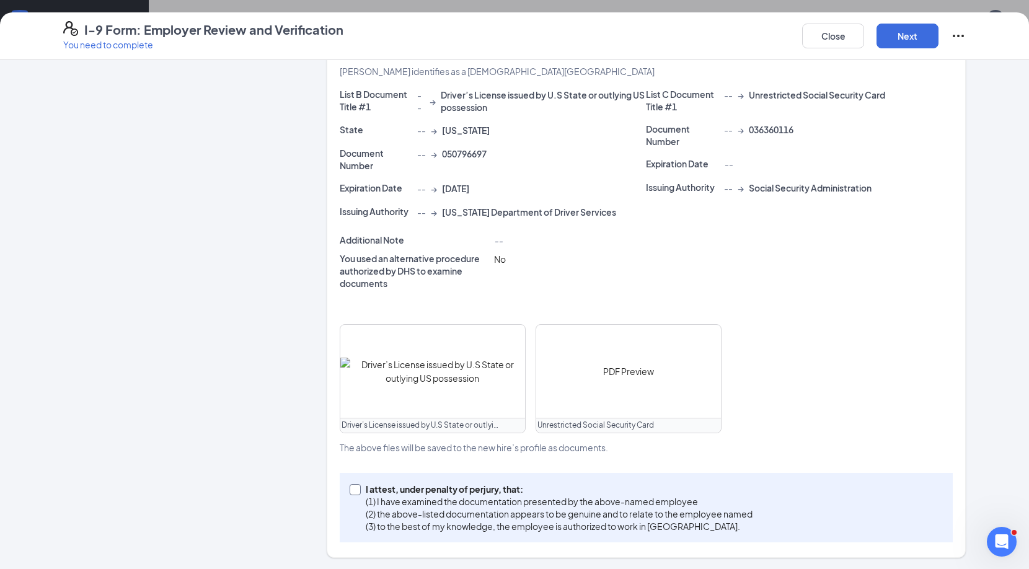
drag, startPoint x: 445, startPoint y: 494, endPoint x: 454, endPoint y: 482, distance: 15.1
click at [445, 495] on p "(1) I have examined the documentation presented by the above-named employee" at bounding box center [559, 501] width 387 height 12
click at [358, 493] on input "I attest, under penalty of [PERSON_NAME], that: (1) I have examined the documen…" at bounding box center [354, 488] width 9 height 9
checkbox input "true"
click at [922, 27] on button "Next" at bounding box center [908, 36] width 62 height 25
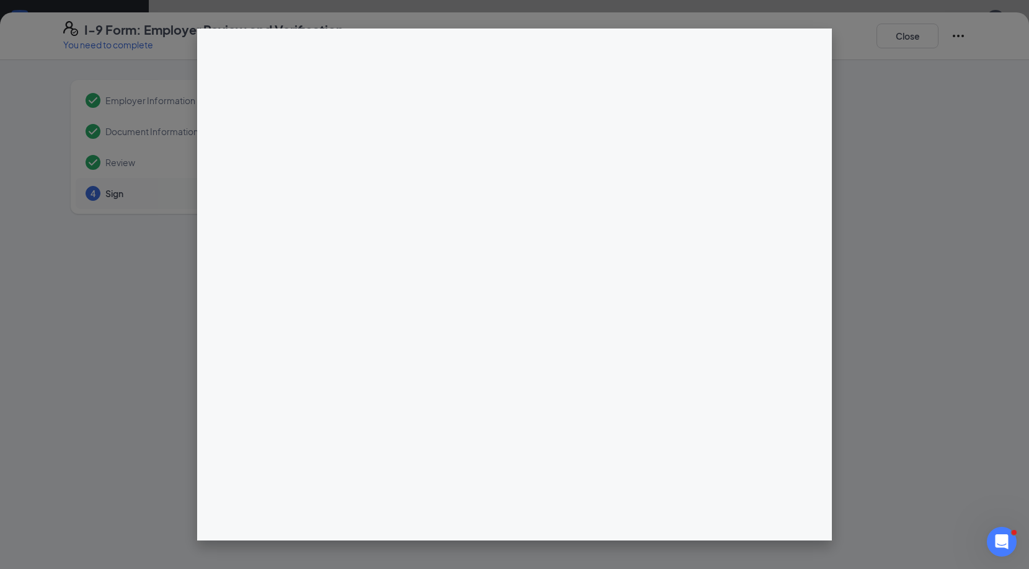
scroll to position [629, 0]
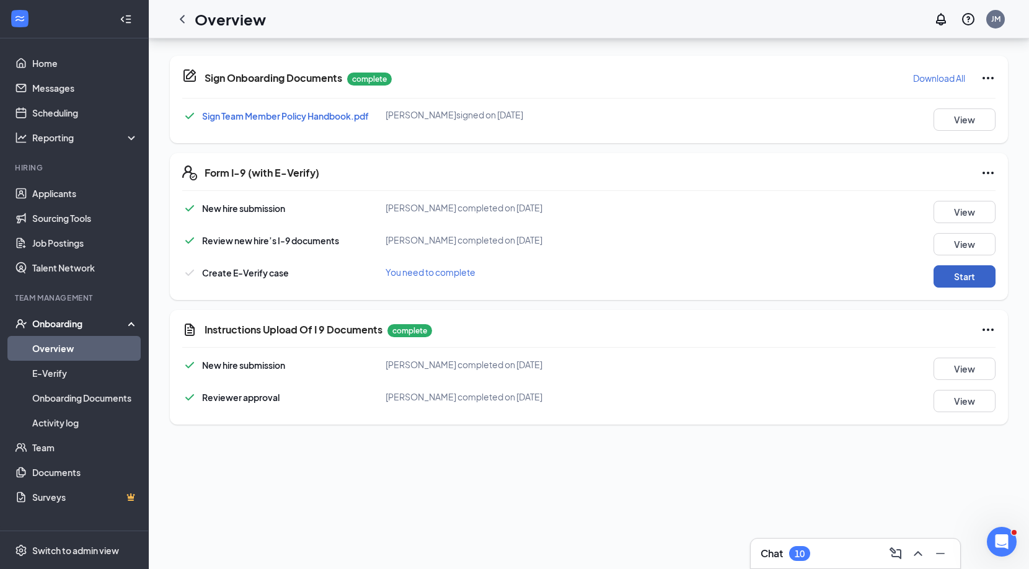
click at [958, 273] on button "Start" at bounding box center [965, 276] width 62 height 22
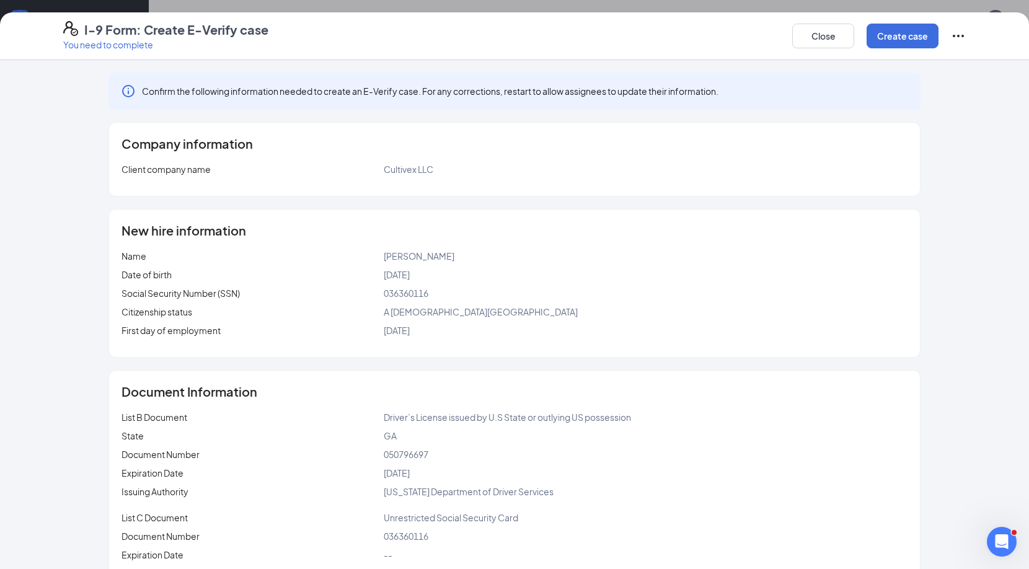
scroll to position [44, 0]
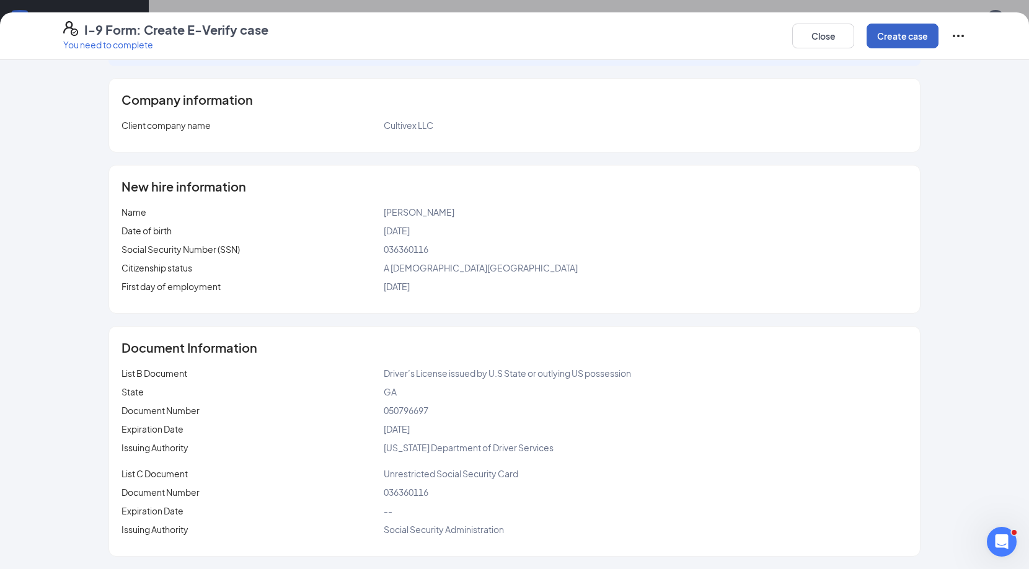
click at [914, 40] on button "Create case" at bounding box center [903, 36] width 72 height 25
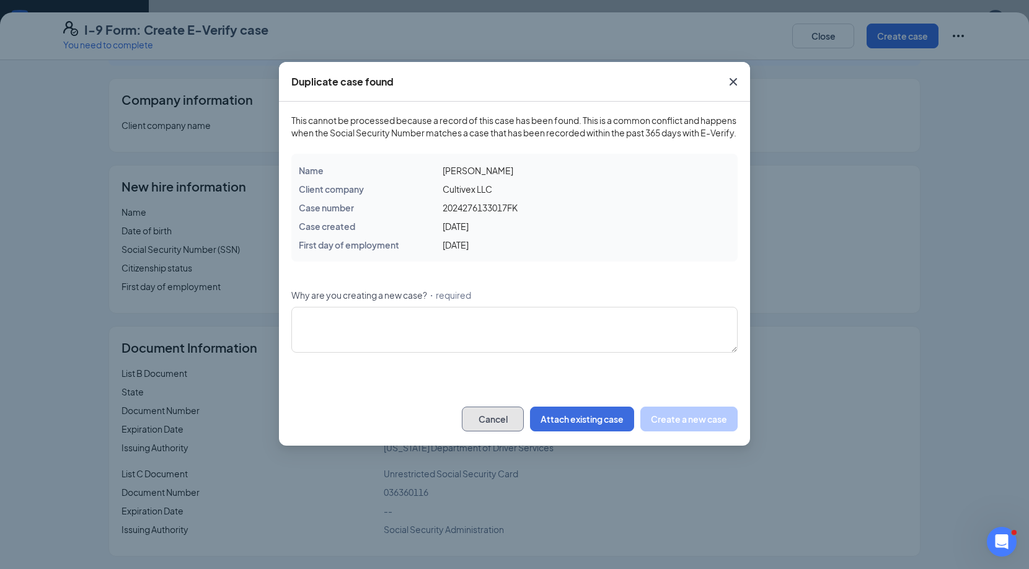
click at [493, 430] on button "Cancel" at bounding box center [493, 419] width 62 height 25
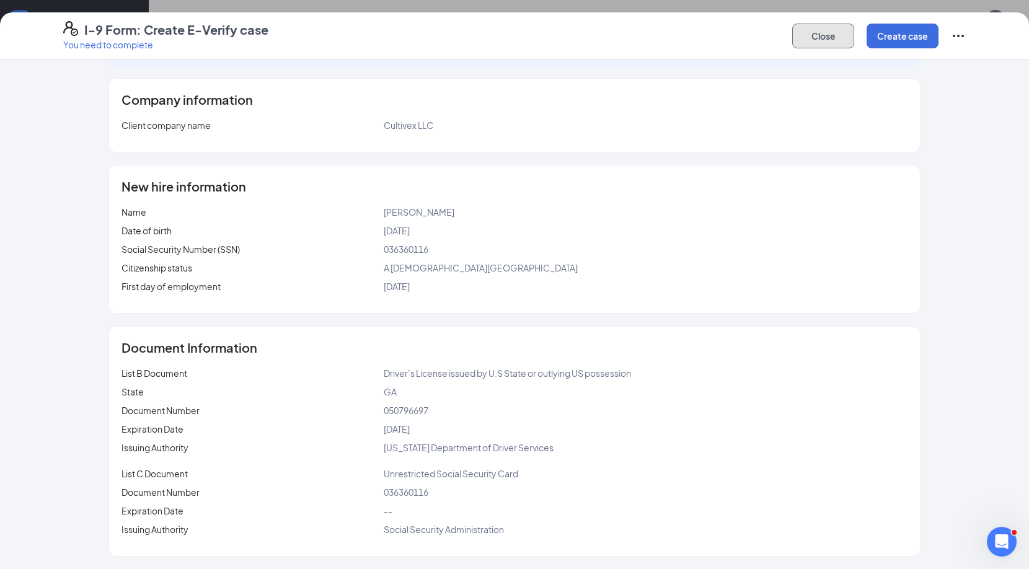
click at [817, 33] on button "Close" at bounding box center [823, 36] width 62 height 25
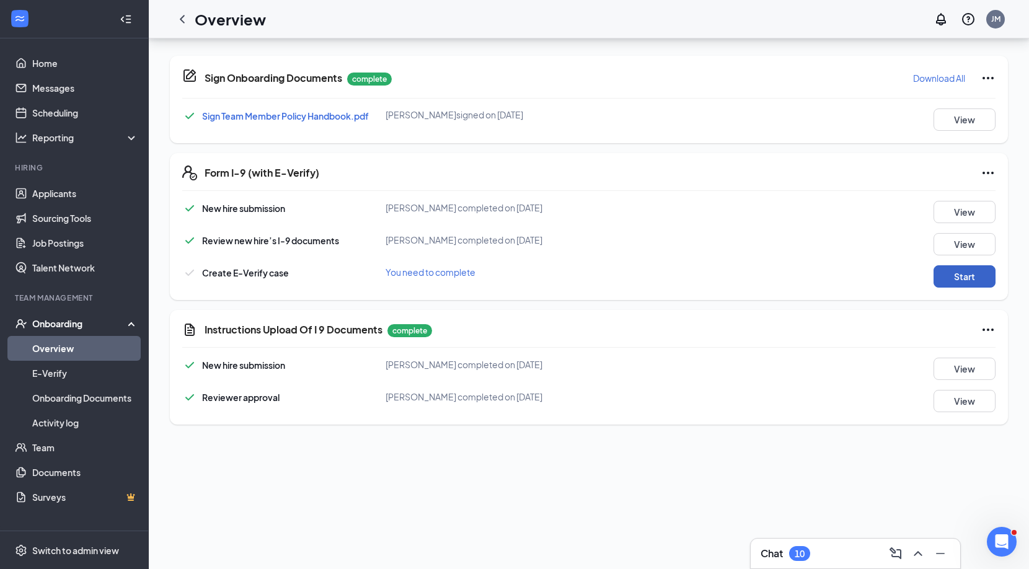
click at [942, 279] on button "Start" at bounding box center [965, 276] width 62 height 22
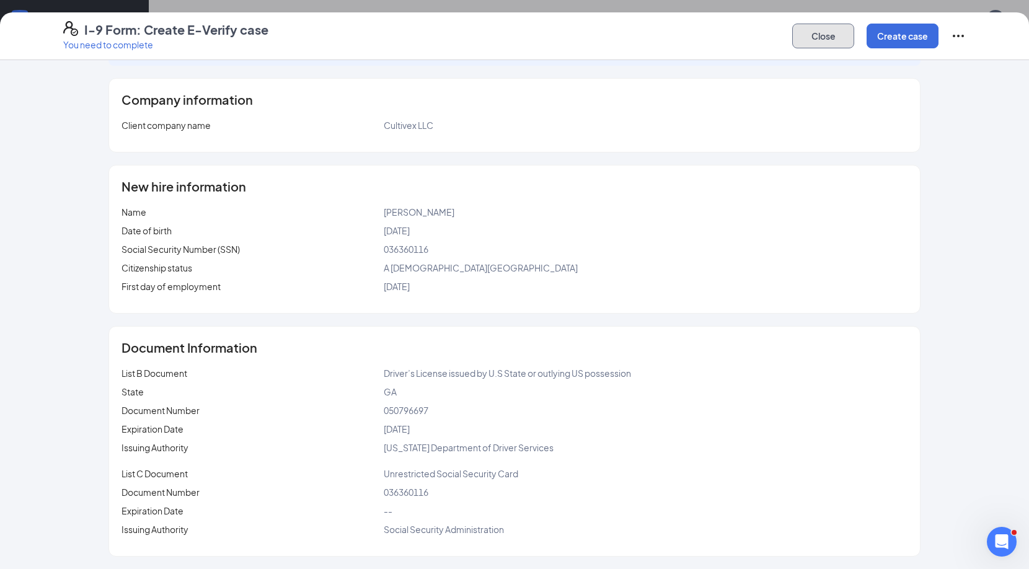
click at [836, 40] on button "Close" at bounding box center [823, 36] width 62 height 25
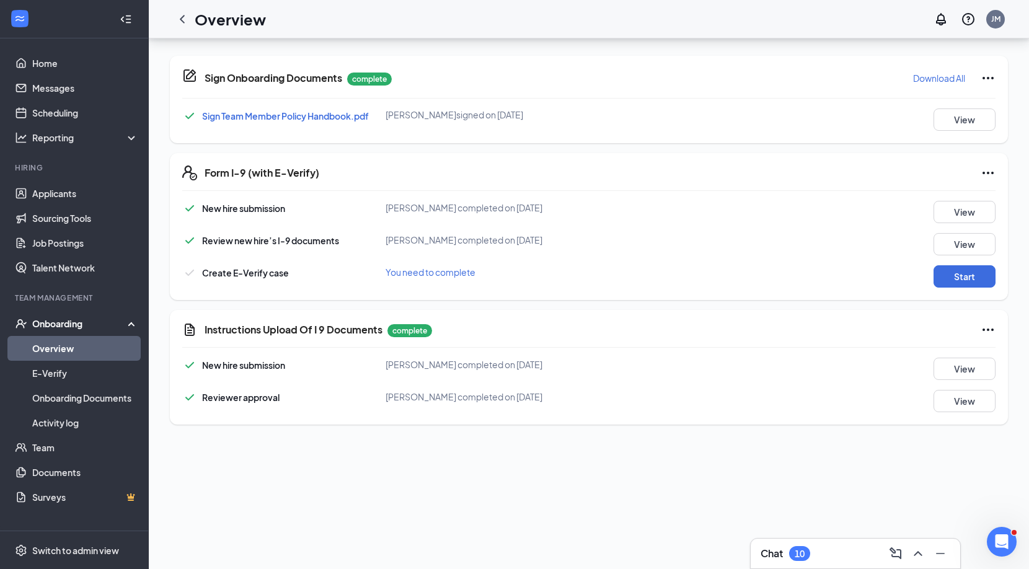
click at [982, 174] on icon "Ellipses" at bounding box center [988, 173] width 15 height 15
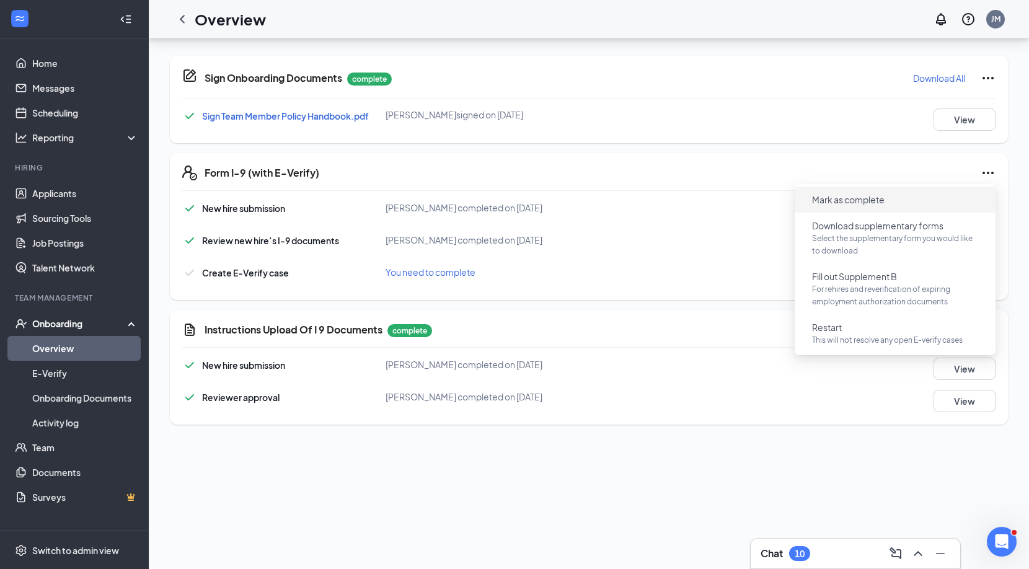
click at [890, 198] on button "Mark as complete" at bounding box center [848, 200] width 92 height 20
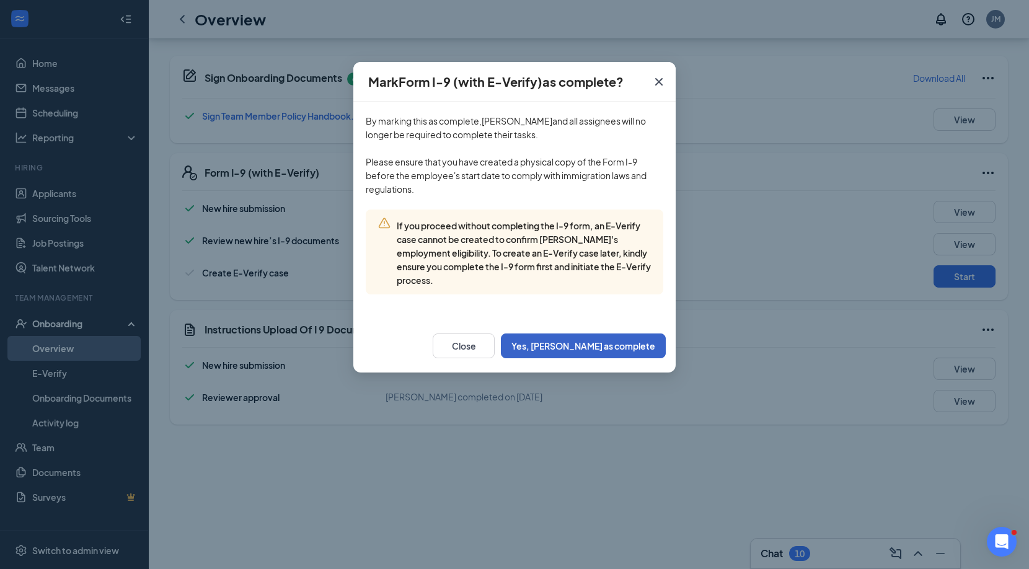
click at [606, 340] on button "Yes, [PERSON_NAME] as complete" at bounding box center [583, 346] width 165 height 25
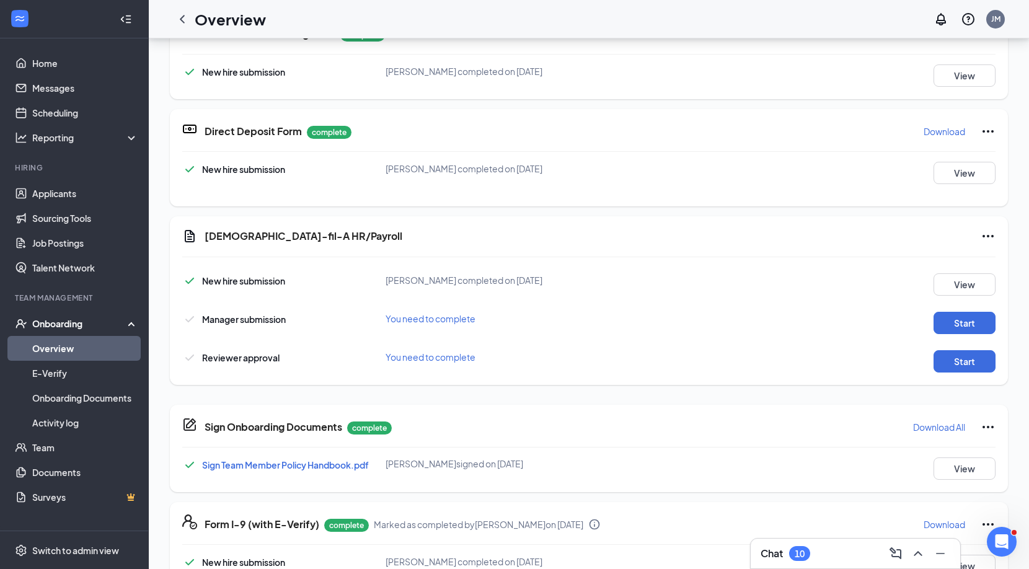
scroll to position [405, 0]
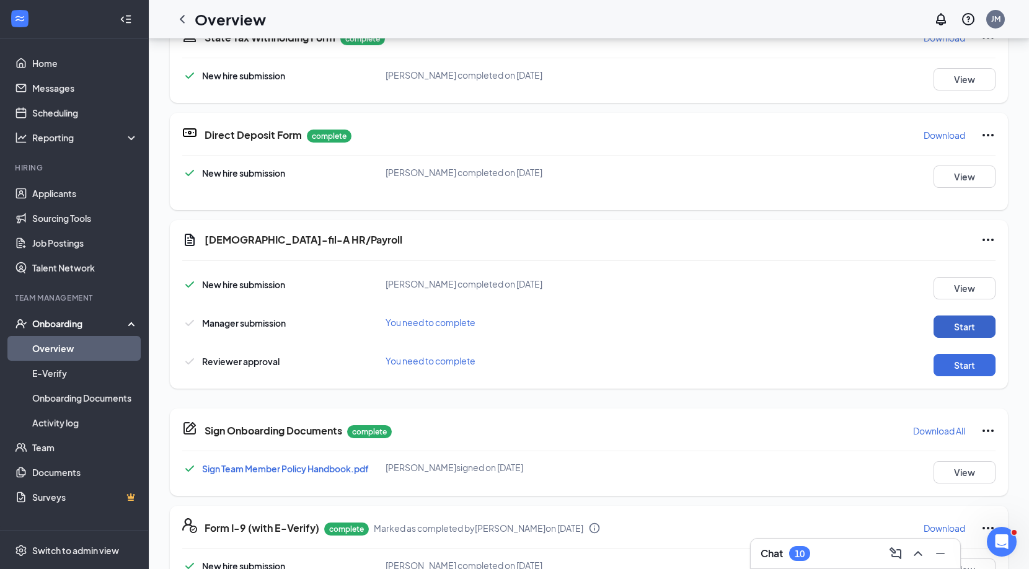
click at [947, 323] on button "Start" at bounding box center [965, 327] width 62 height 22
click at [964, 329] on button "Start" at bounding box center [965, 327] width 62 height 22
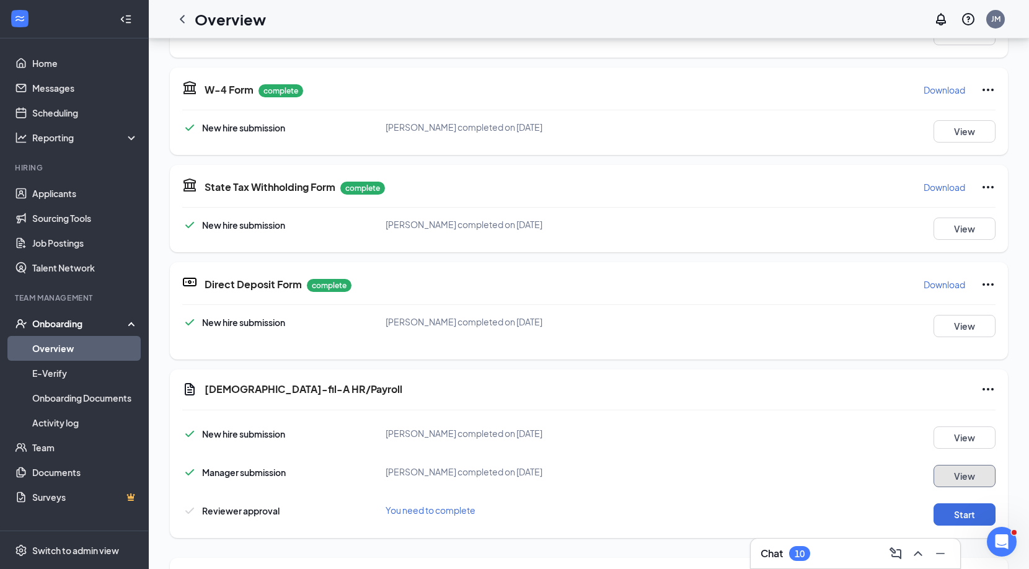
scroll to position [97, 0]
click at [961, 508] on button "Start" at bounding box center [965, 513] width 62 height 22
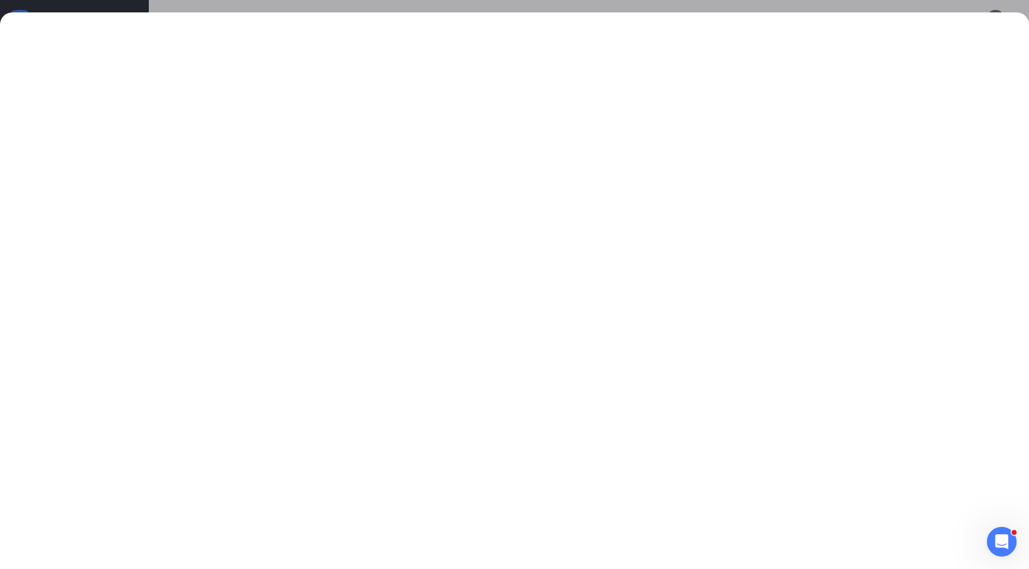
click at [813, 24] on div at bounding box center [514, 290] width 1029 height 557
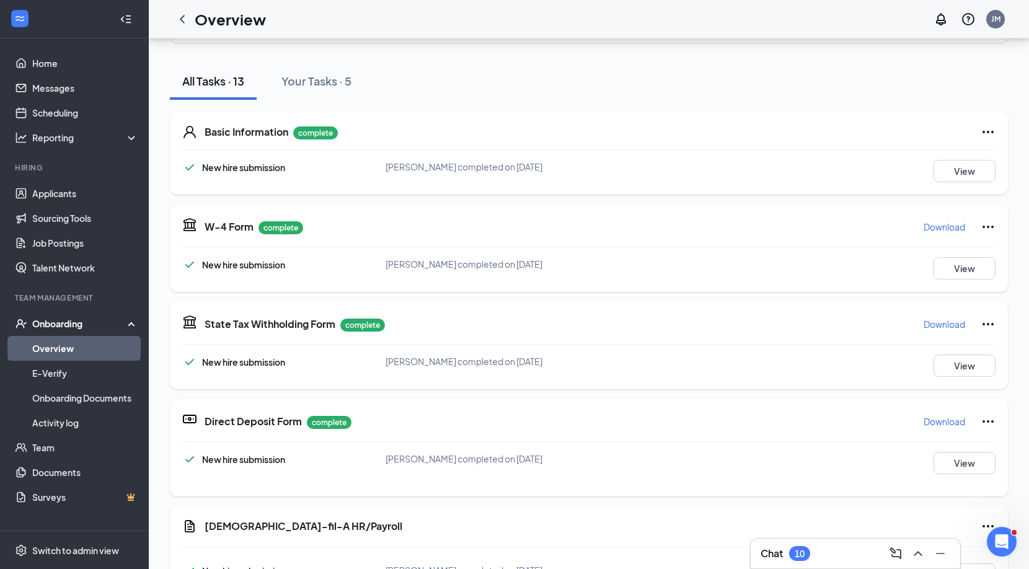
scroll to position [161, 0]
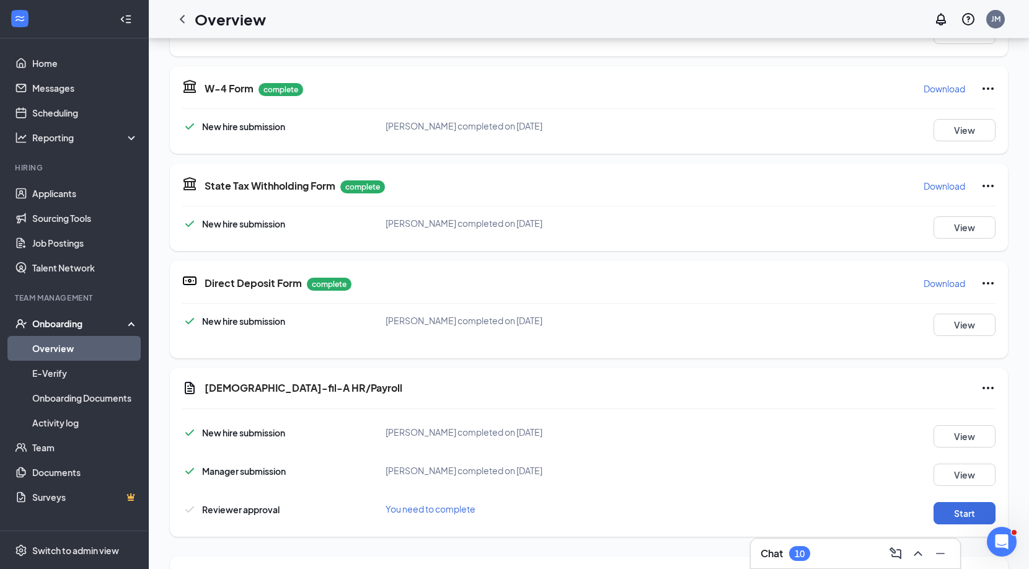
click at [986, 384] on icon "Ellipses" at bounding box center [988, 388] width 15 height 15
click at [946, 415] on span "Mark as complete" at bounding box center [942, 413] width 73 height 12
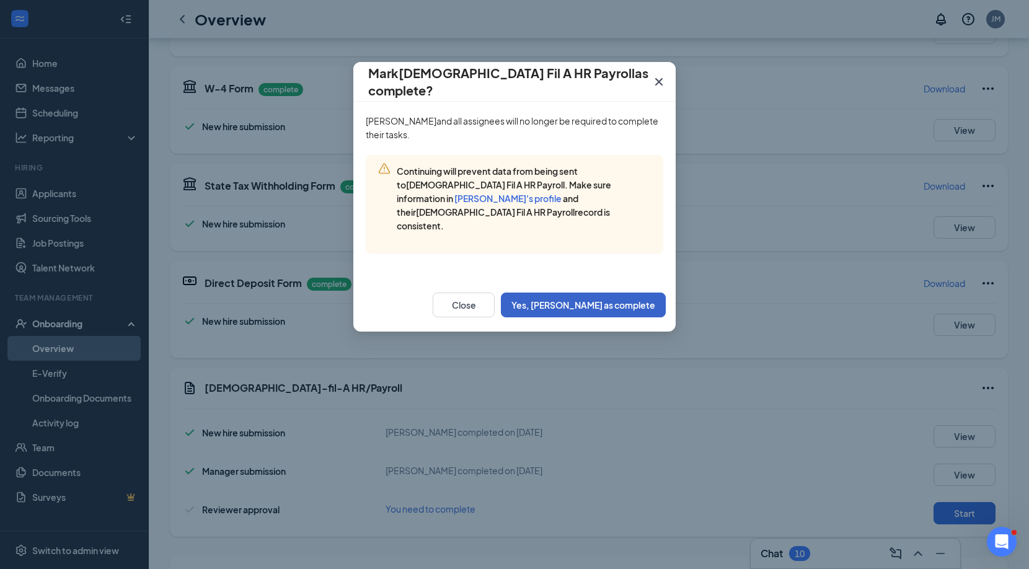
click at [626, 293] on button "Yes, [PERSON_NAME] as complete" at bounding box center [583, 305] width 165 height 25
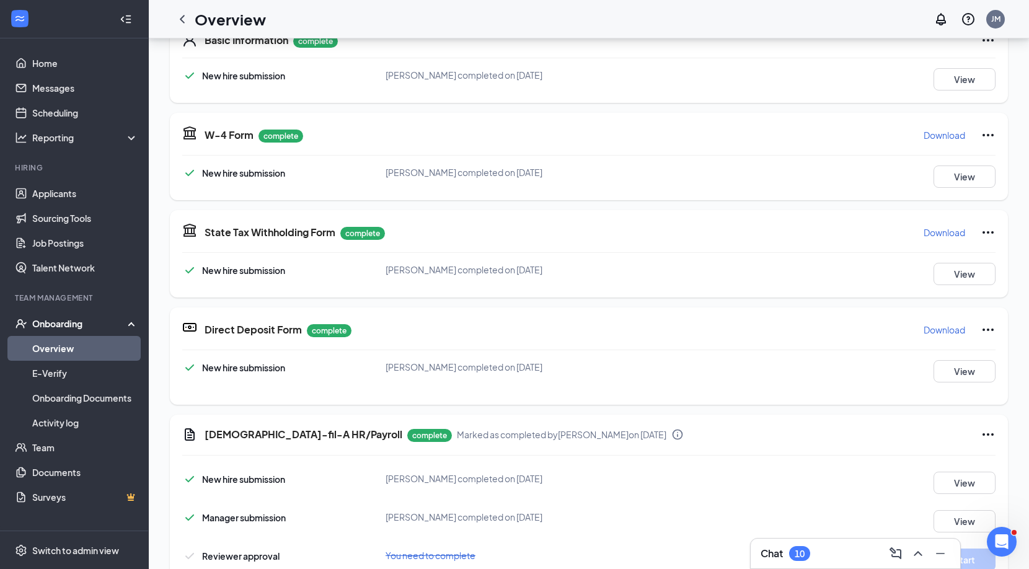
click at [79, 347] on link "Overview" at bounding box center [85, 348] width 106 height 25
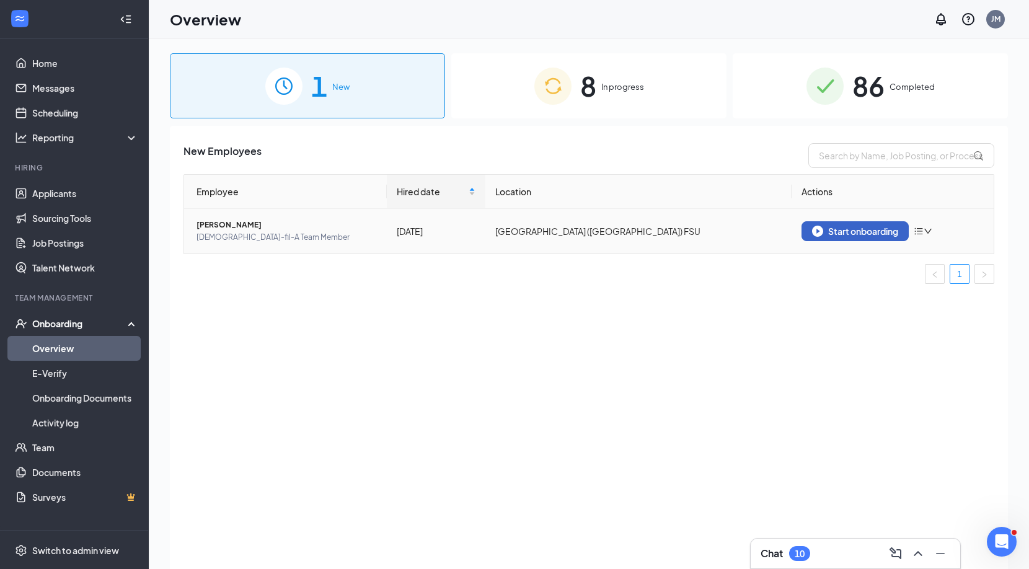
click at [849, 235] on div "Start onboarding" at bounding box center [855, 231] width 86 height 11
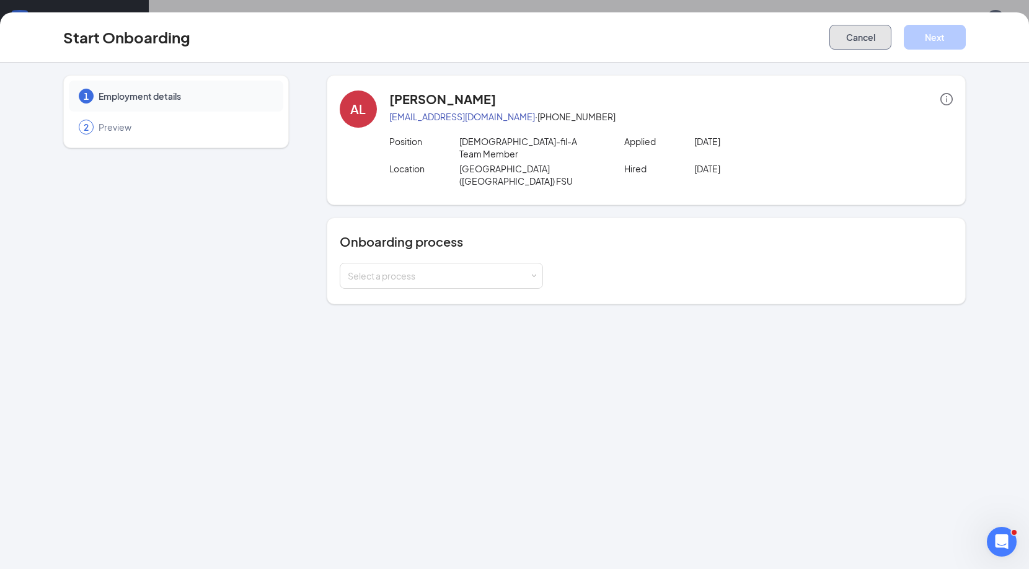
click at [876, 45] on button "Cancel" at bounding box center [861, 37] width 62 height 25
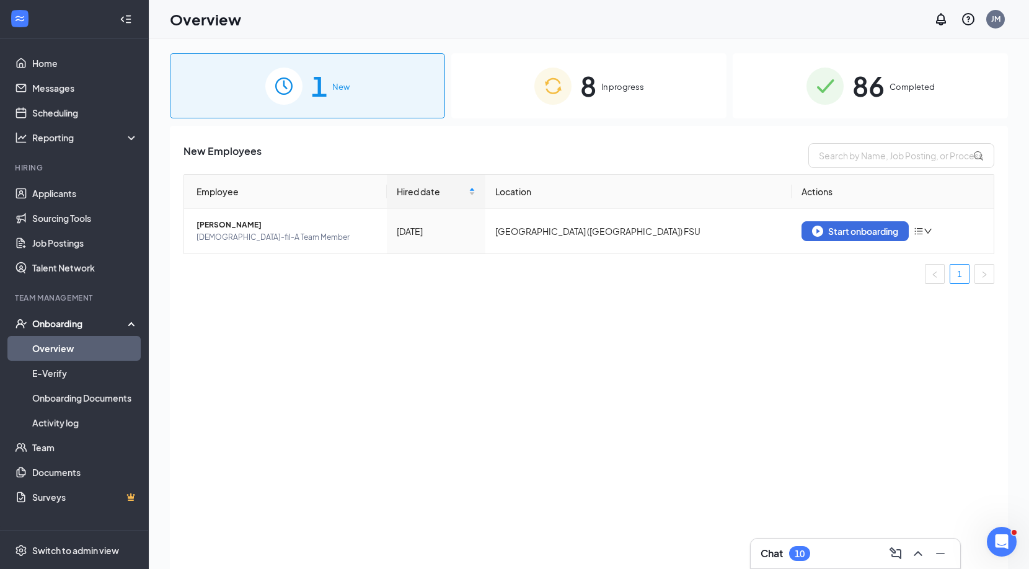
click at [90, 356] on link "Overview" at bounding box center [85, 348] width 106 height 25
click at [542, 93] on img at bounding box center [552, 86] width 37 height 37
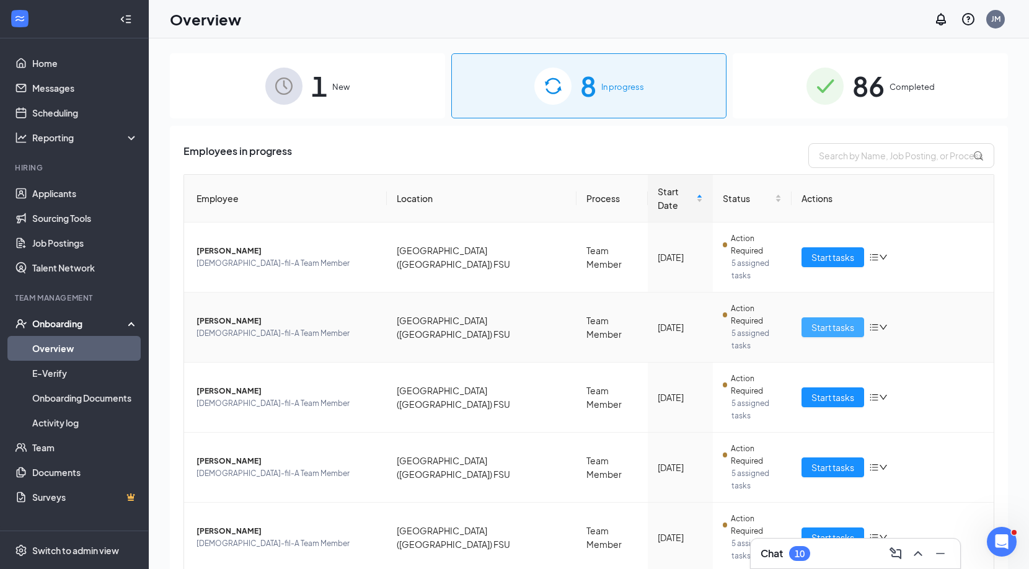
click at [828, 321] on span "Start tasks" at bounding box center [833, 328] width 43 height 14
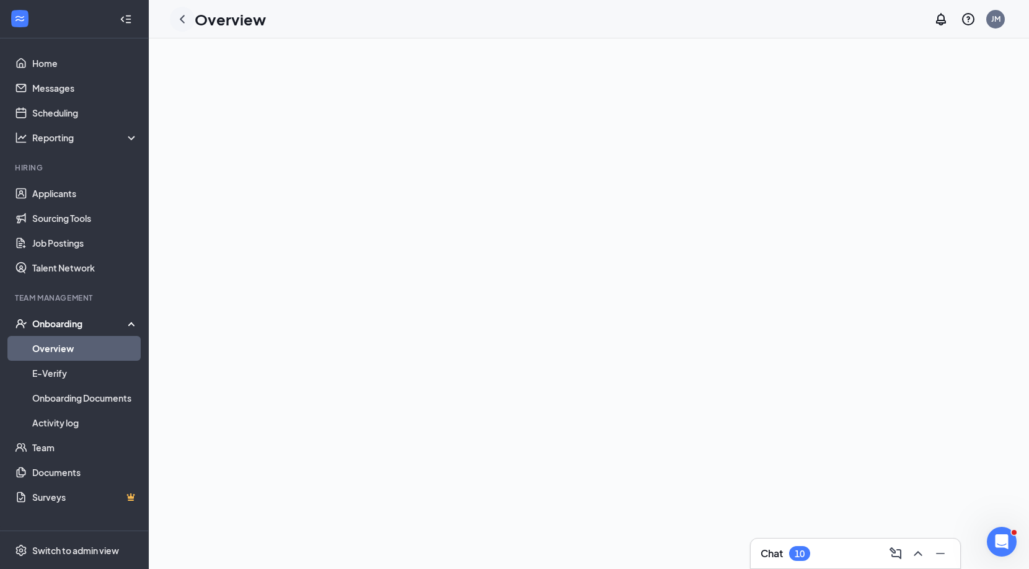
click at [179, 25] on icon "ChevronLeft" at bounding box center [182, 19] width 15 height 15
click at [113, 351] on link "Overview" at bounding box center [85, 348] width 106 height 25
click at [81, 277] on link "Talent Network" at bounding box center [85, 267] width 106 height 25
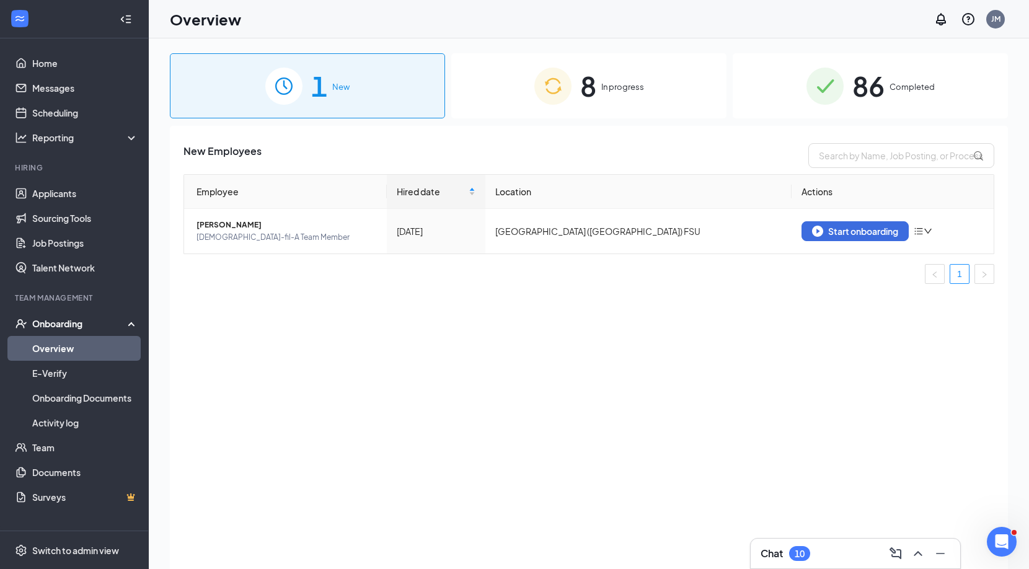
click at [545, 92] on img at bounding box center [552, 86] width 37 height 37
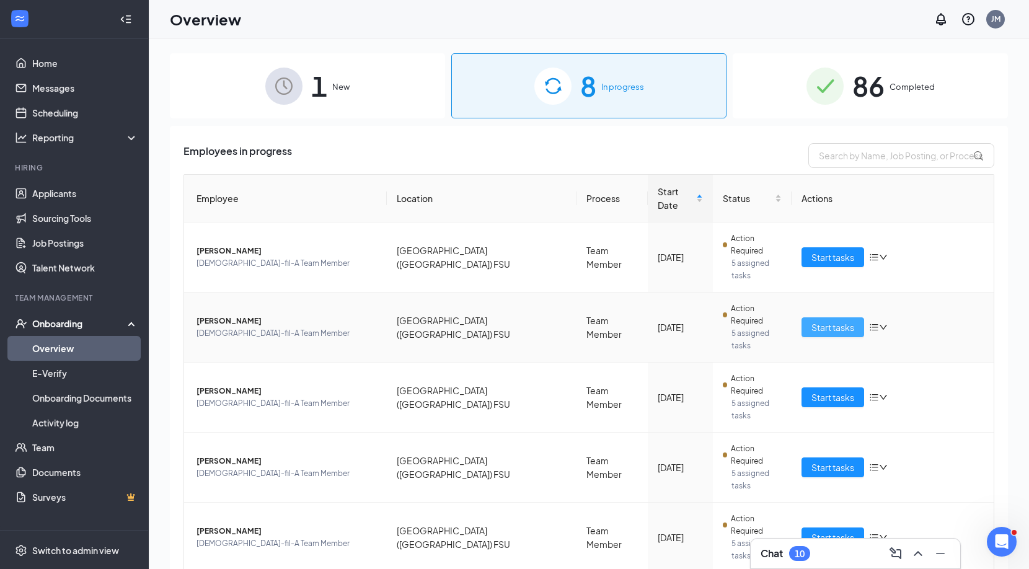
click at [817, 321] on span "Start tasks" at bounding box center [833, 328] width 43 height 14
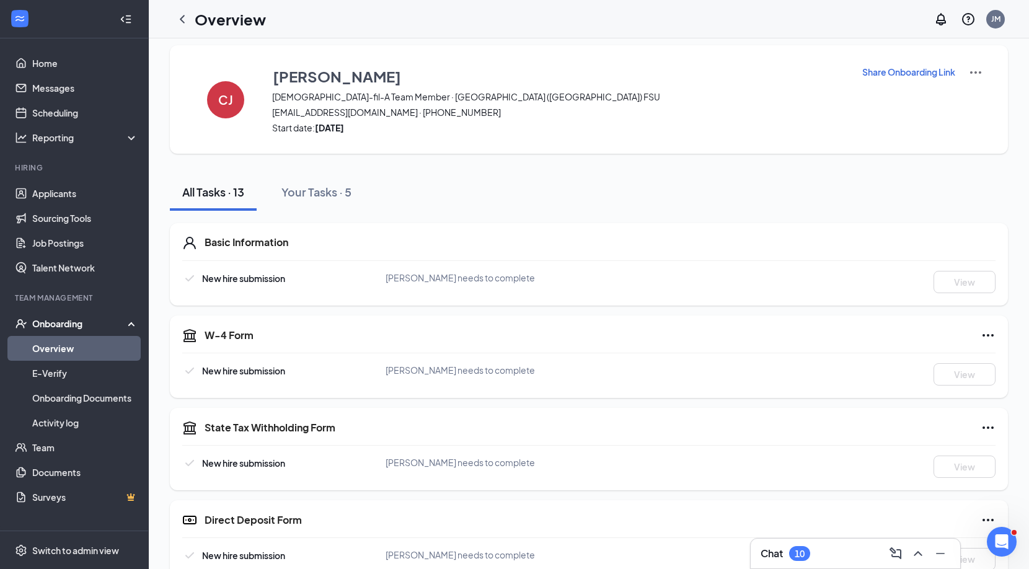
scroll to position [11, 0]
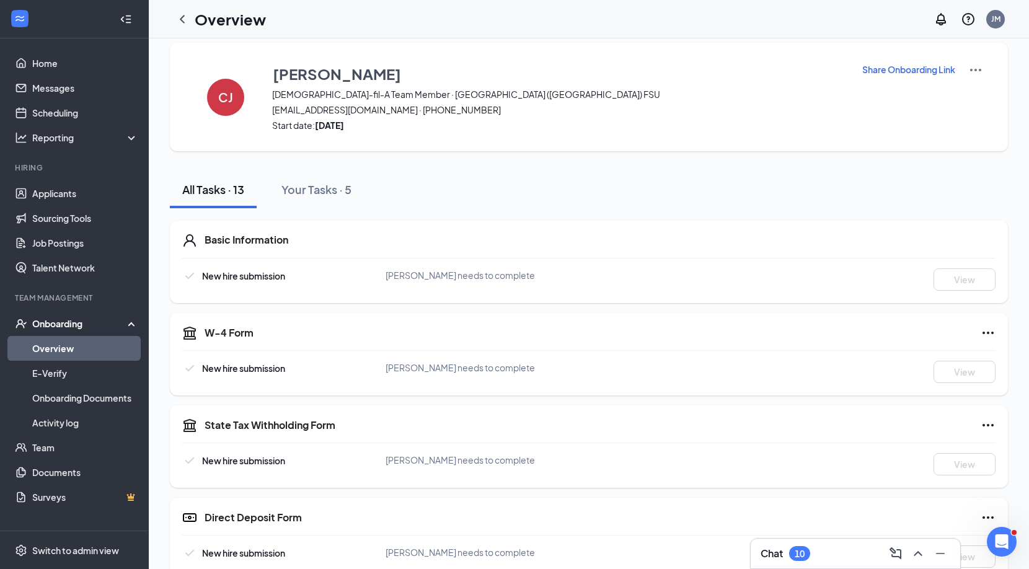
click at [888, 73] on p "Share Onboarding Link" at bounding box center [908, 69] width 93 height 12
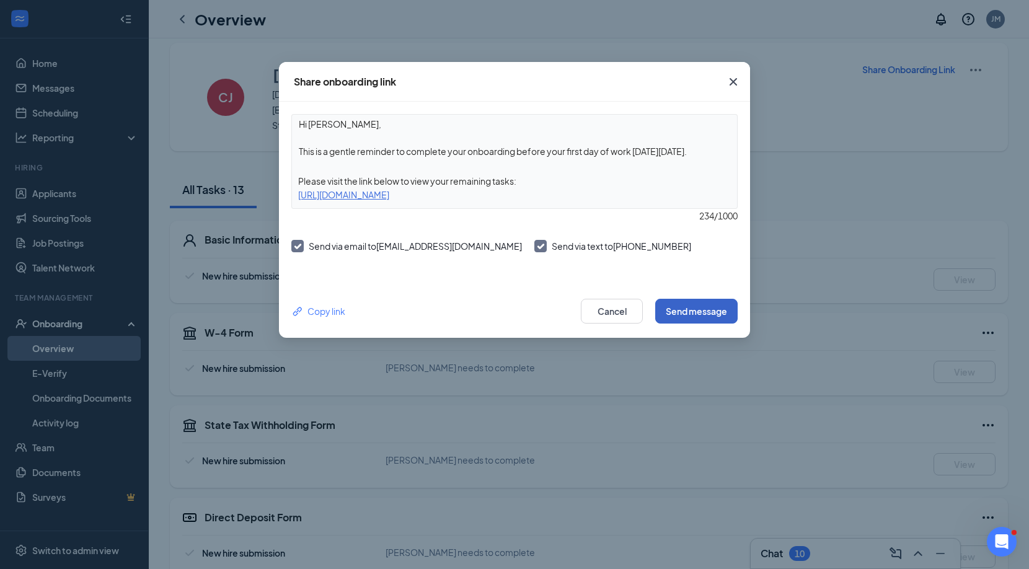
click at [690, 312] on button "Send message" at bounding box center [696, 311] width 82 height 25
